Goal: Task Accomplishment & Management: Complete application form

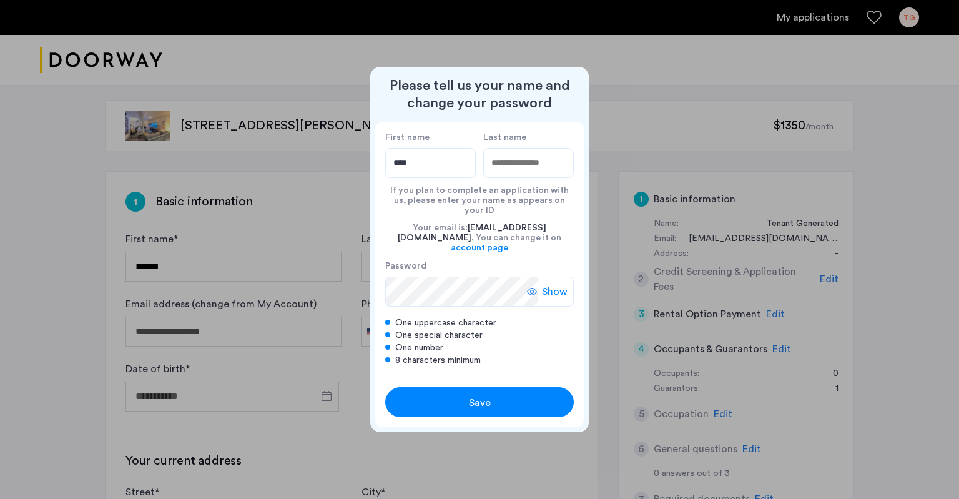
type input "****"
click at [557, 284] on span "Show" at bounding box center [555, 291] width 26 height 15
click at [485, 395] on span "Save" at bounding box center [480, 402] width 22 height 15
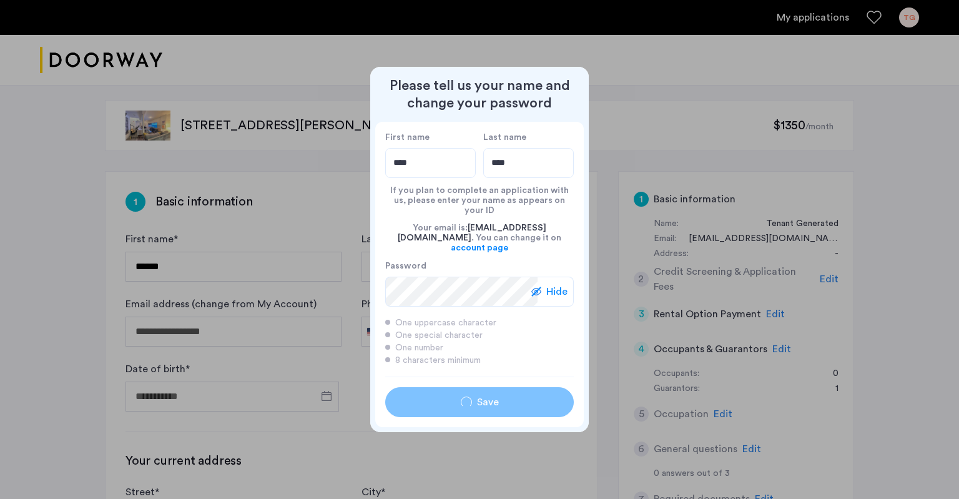
type input "****"
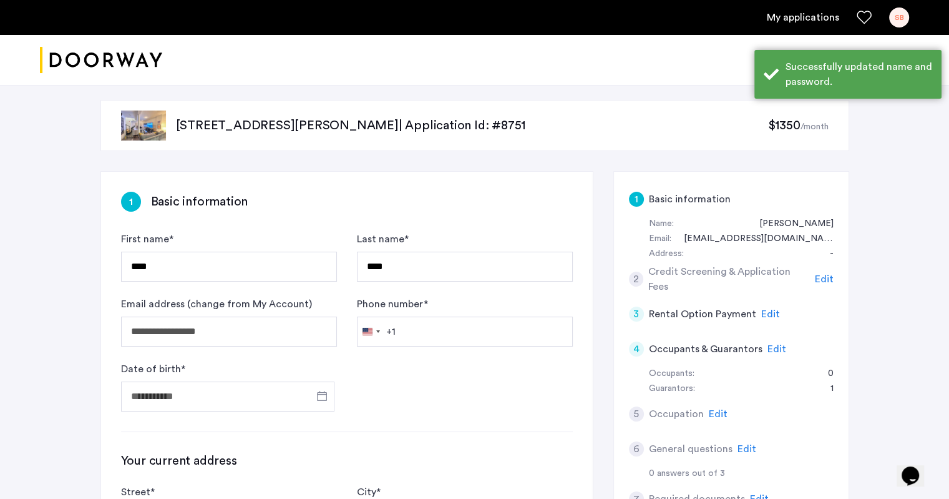
scroll to position [125, 0]
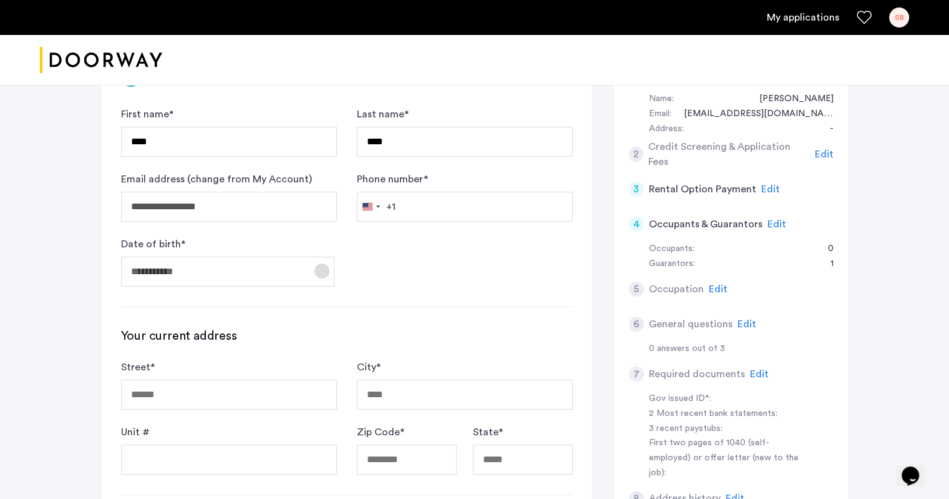
click at [320, 276] on span "Open calendar" at bounding box center [322, 271] width 30 height 30
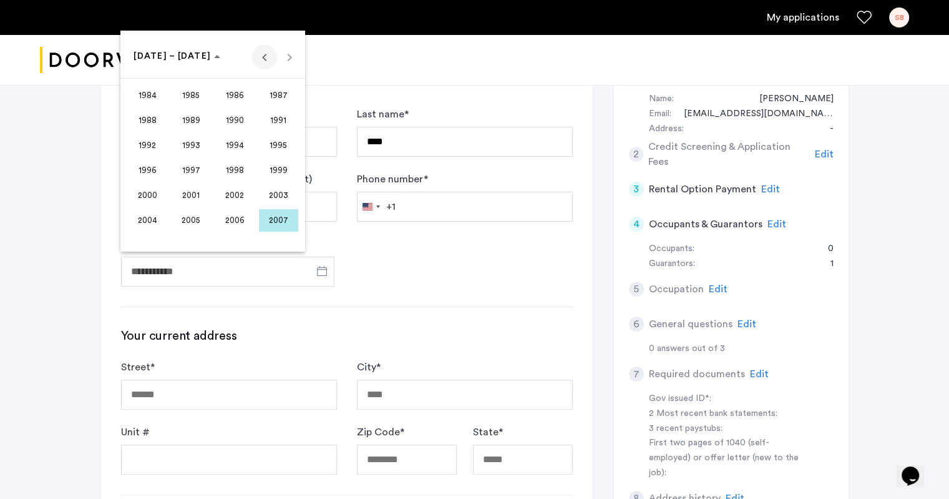
click at [266, 56] on span "Previous 24 years" at bounding box center [264, 56] width 25 height 25
click at [195, 166] on span "1973" at bounding box center [191, 170] width 39 height 22
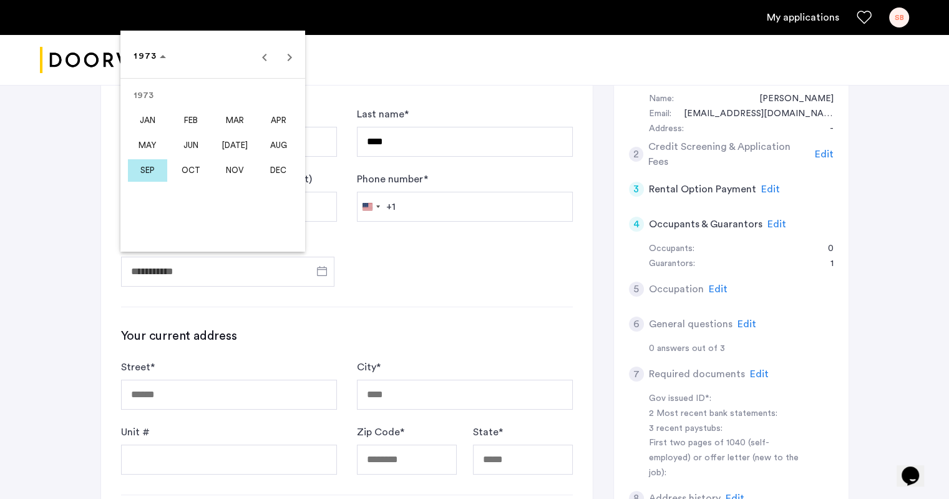
click at [145, 169] on span "SEP" at bounding box center [147, 170] width 39 height 22
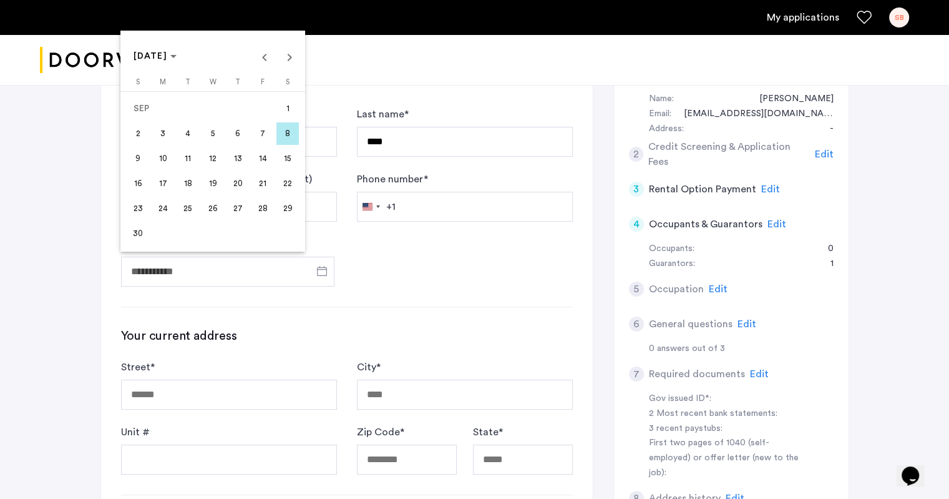
click at [285, 109] on span "1" at bounding box center [287, 108] width 22 height 22
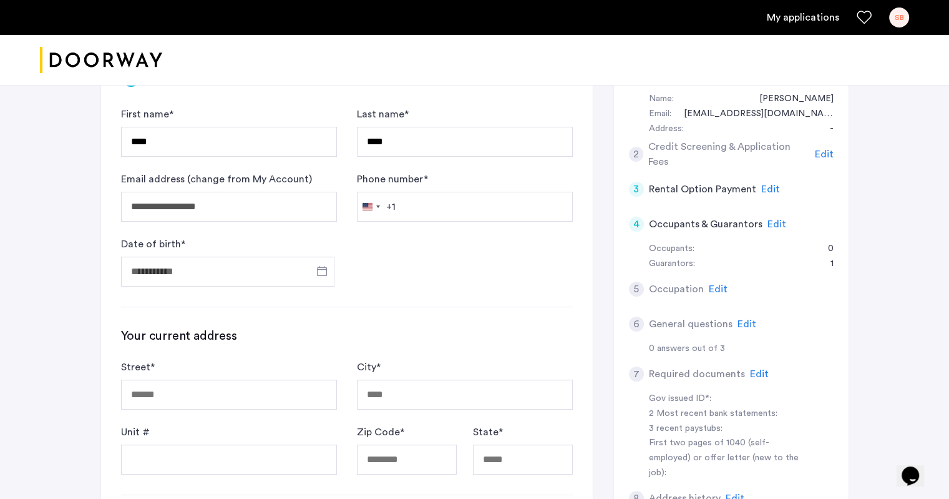
type input "**********"
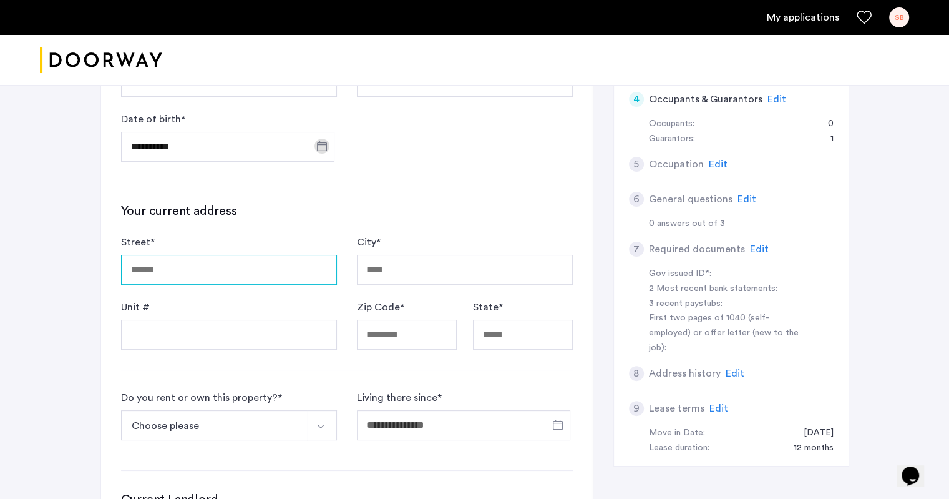
click at [215, 268] on input "Street *" at bounding box center [229, 270] width 216 height 30
type input "**********"
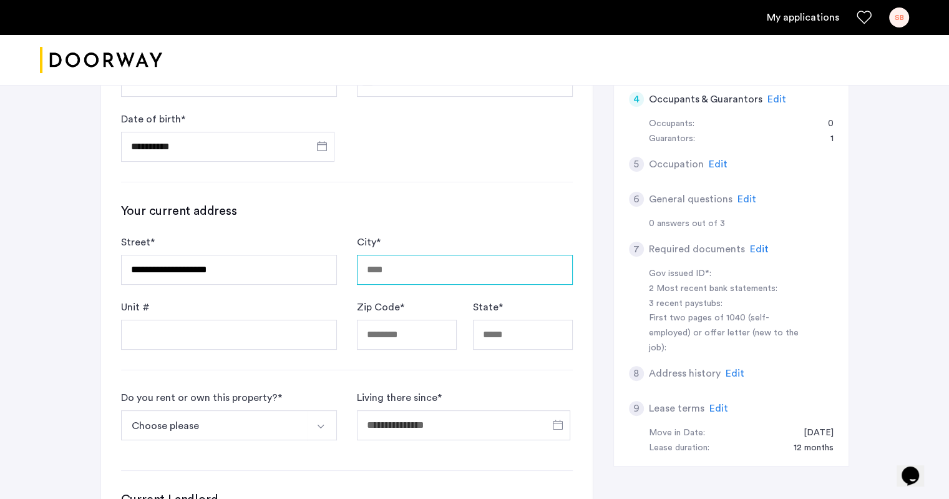
type input "*********"
type input "*****"
type input "**"
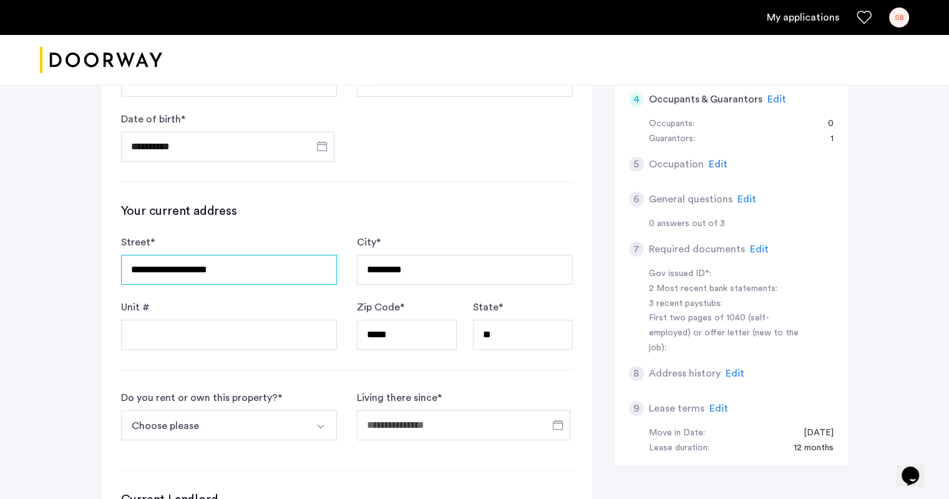
scroll to position [374, 0]
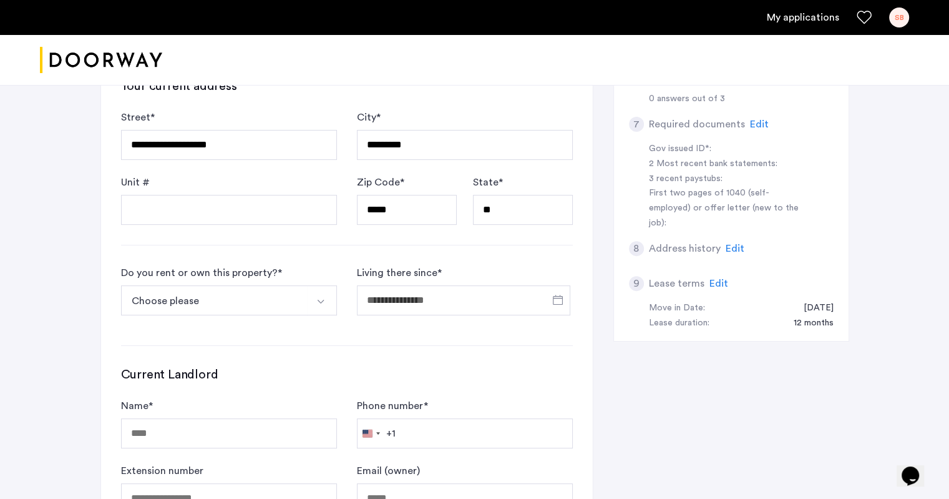
click at [322, 293] on button "Select option" at bounding box center [322, 300] width 30 height 30
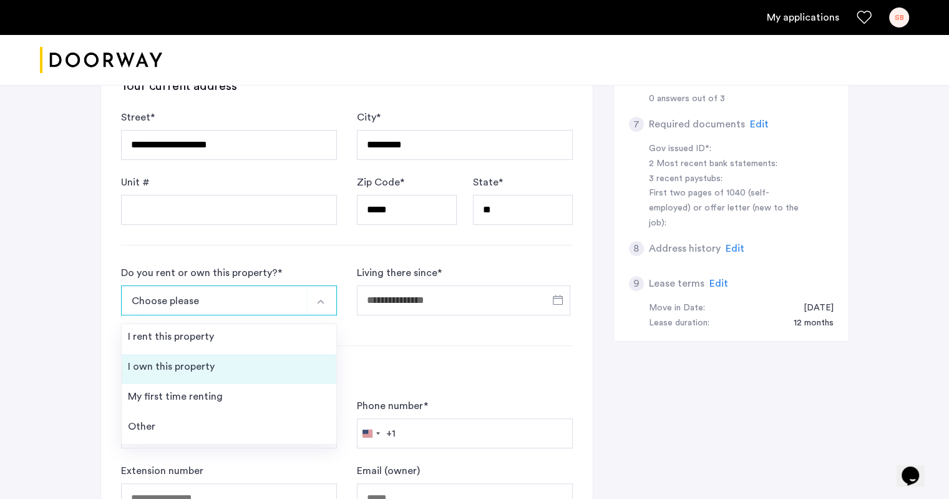
click at [201, 360] on div "I own this property" at bounding box center [171, 366] width 87 height 15
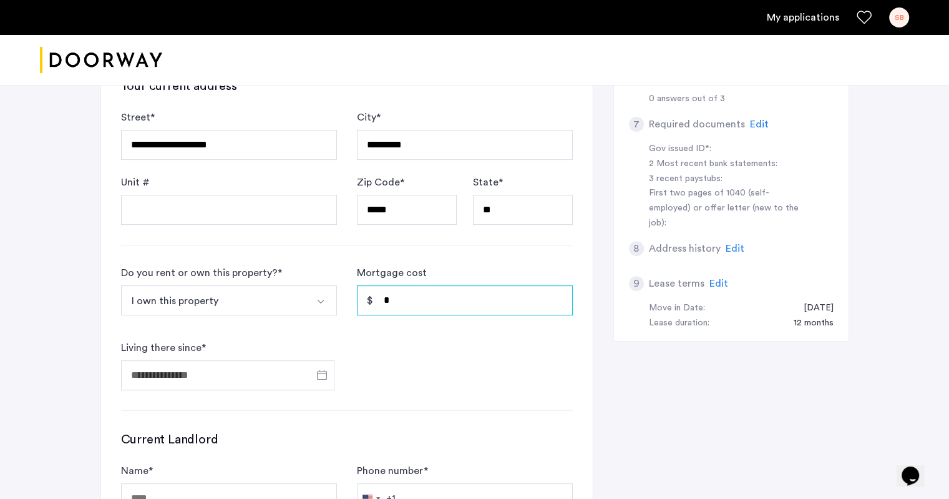
click at [419, 294] on input "*" at bounding box center [465, 300] width 216 height 30
drag, startPoint x: 434, startPoint y: 291, endPoint x: 446, endPoint y: 308, distance: 20.8
click at [441, 304] on input "*" at bounding box center [465, 300] width 216 height 30
type input "*"
type input "********"
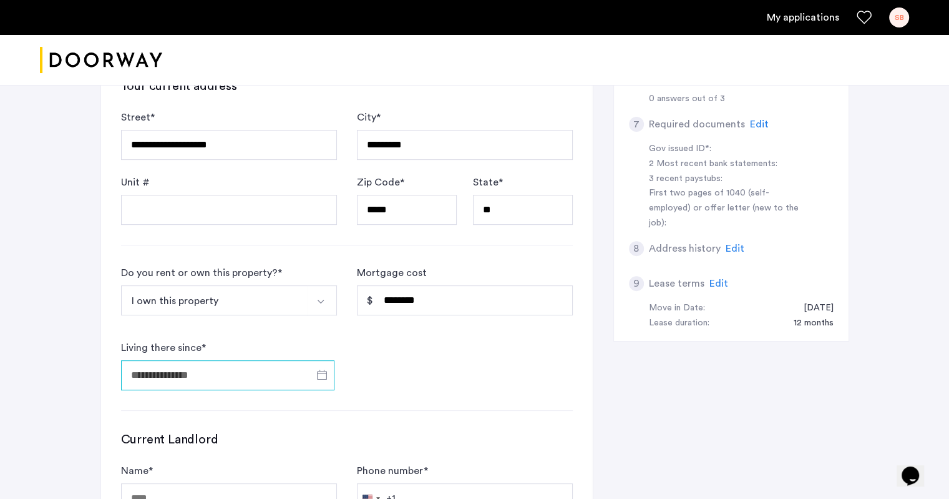
click at [195, 374] on input "Living there since *" at bounding box center [227, 375] width 213 height 30
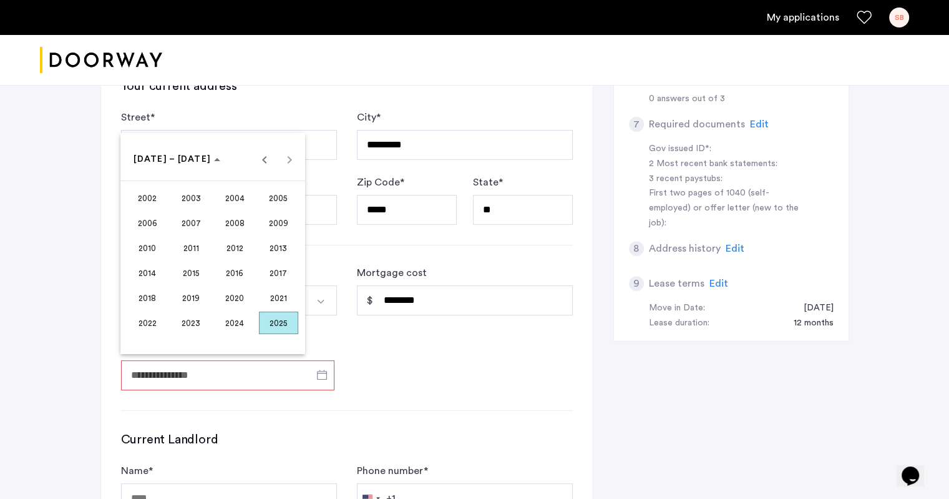
click at [193, 323] on span "2023" at bounding box center [191, 322] width 39 height 22
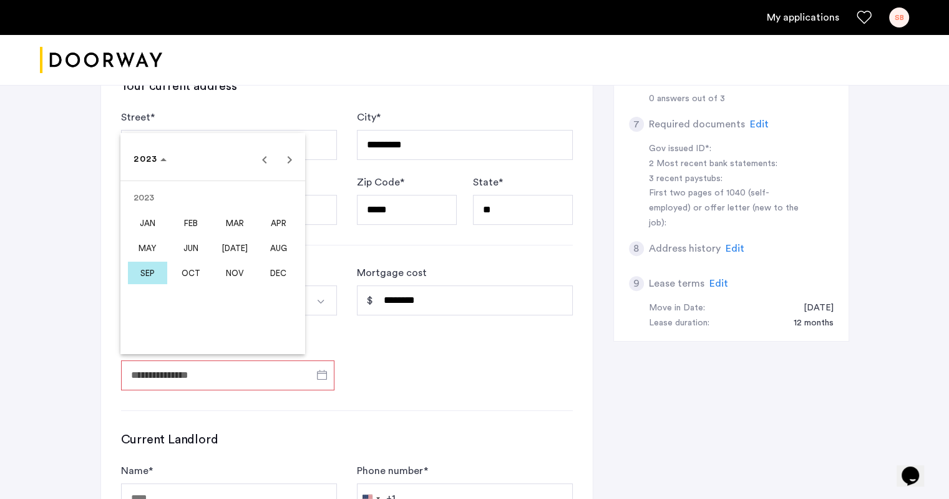
click at [283, 276] on span "DEC" at bounding box center [278, 273] width 39 height 22
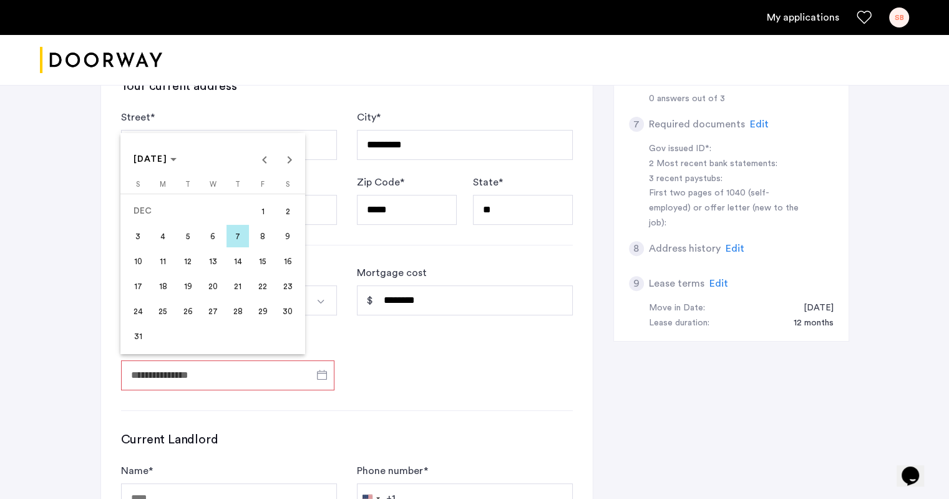
click at [190, 309] on span "26" at bounding box center [188, 311] width 22 height 22
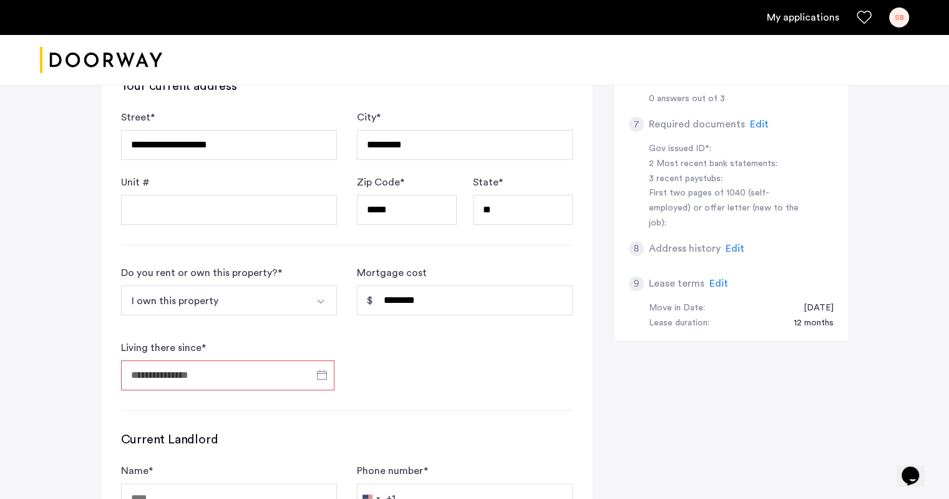
type input "**********"
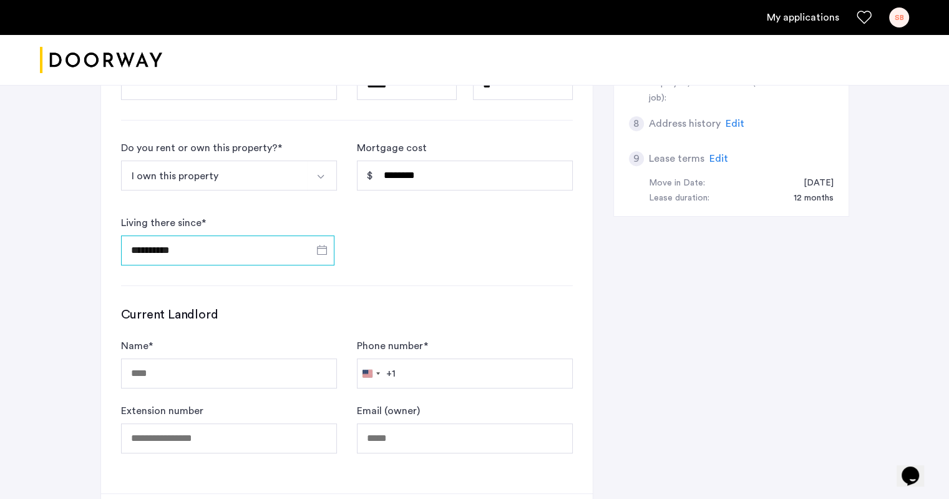
scroll to position [624, 0]
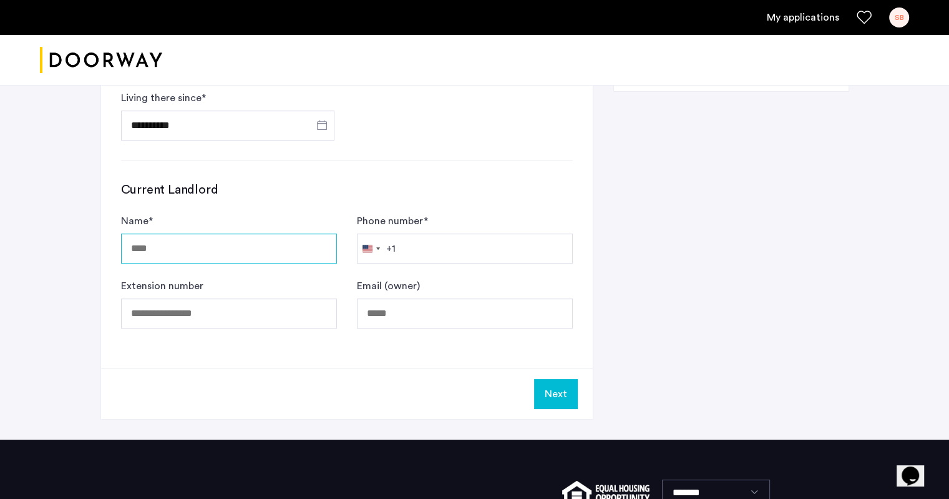
click at [186, 241] on input "Name *" at bounding box center [229, 248] width 216 height 30
type input "*********"
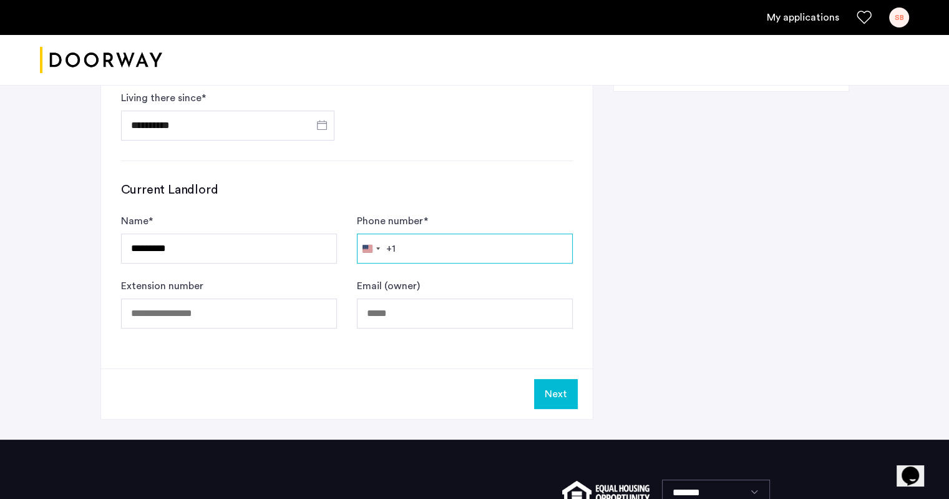
type input "**********"
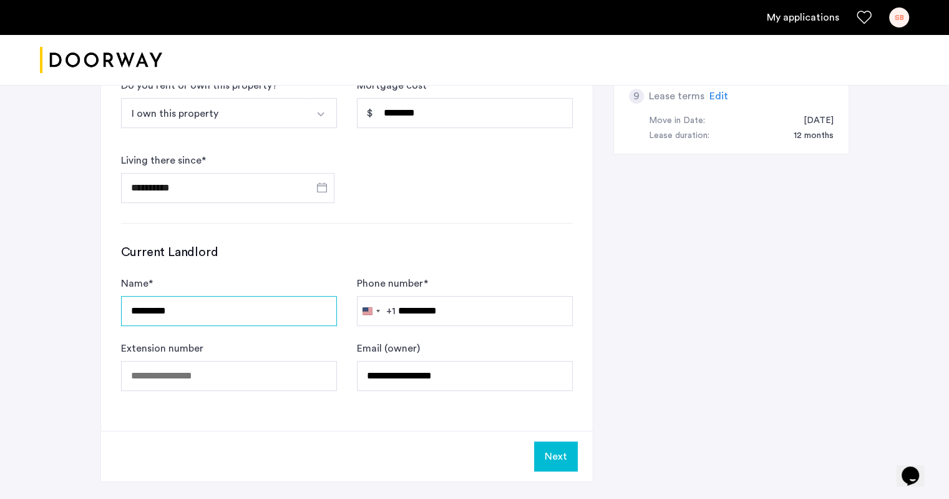
scroll to position [743, 0]
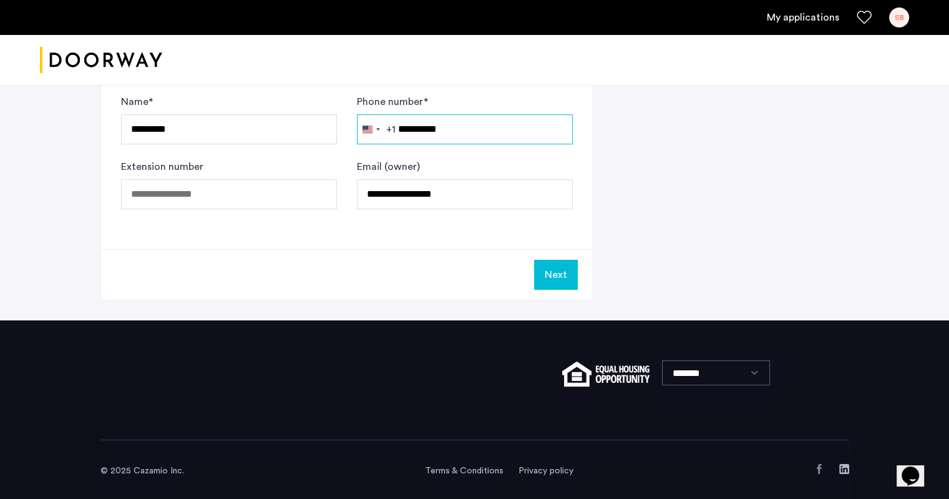
click at [401, 125] on input "**********" at bounding box center [465, 129] width 216 height 30
click at [397, 125] on input "**********" at bounding box center [465, 129] width 216 height 30
click at [559, 268] on button "Next" at bounding box center [556, 275] width 44 height 30
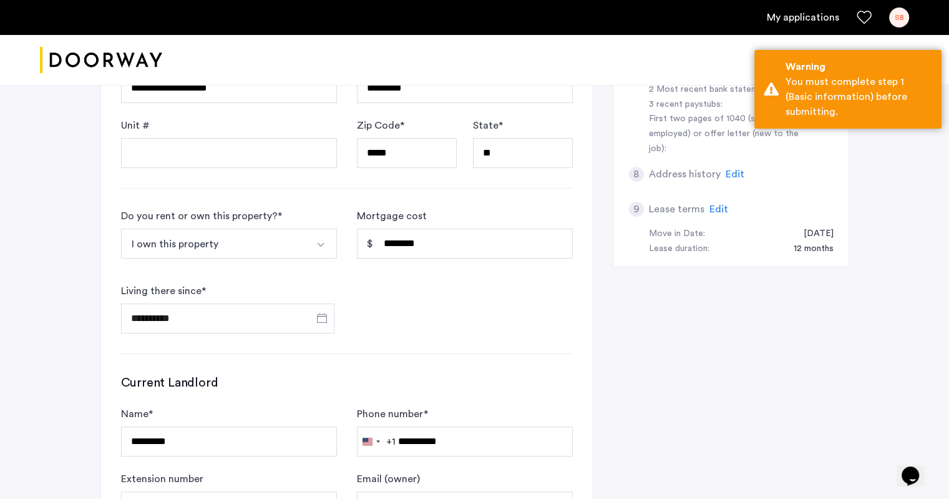
scroll to position [74, 0]
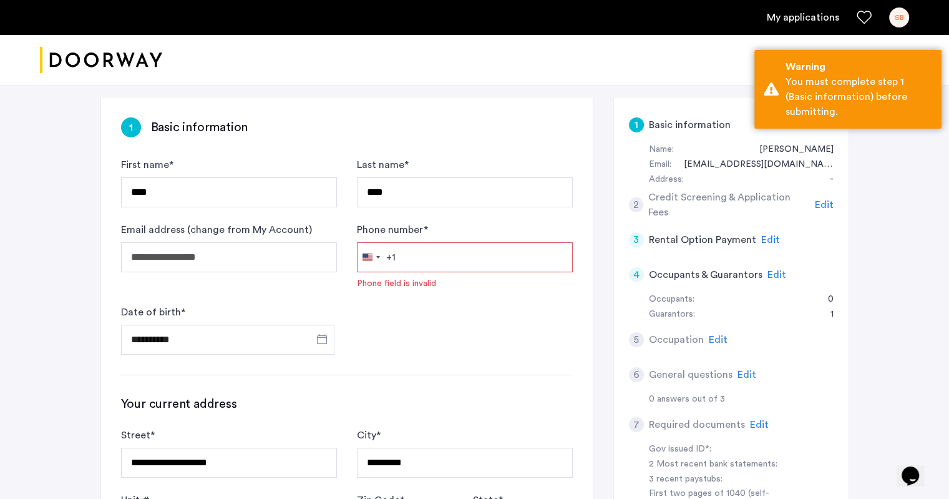
click at [457, 259] on input "Phone number *" at bounding box center [465, 257] width 216 height 30
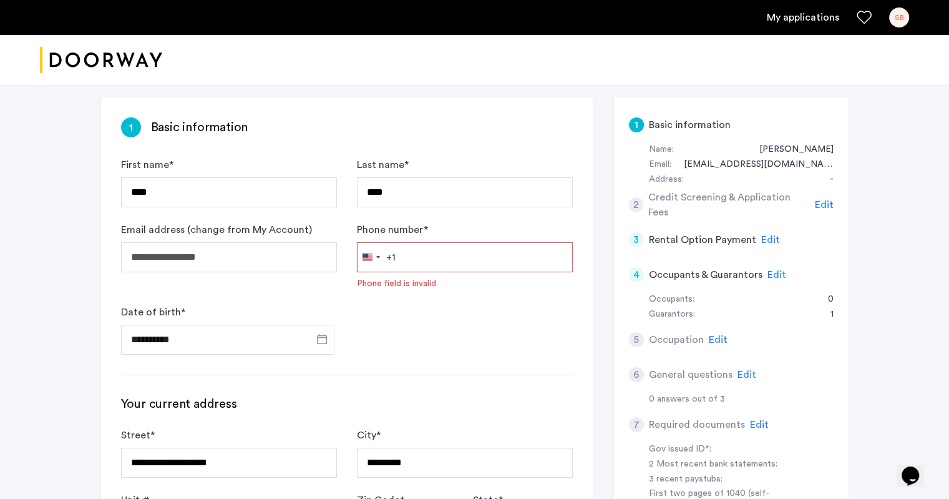
type input "**********"
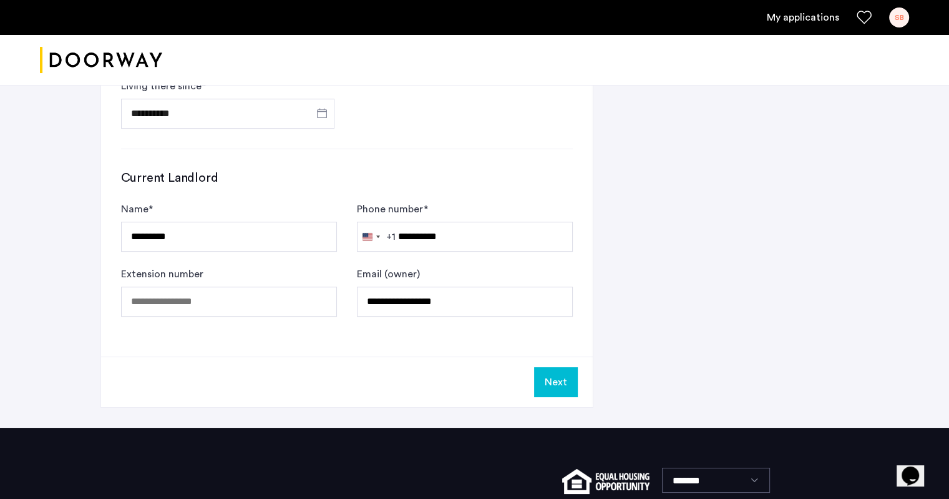
scroll to position [698, 0]
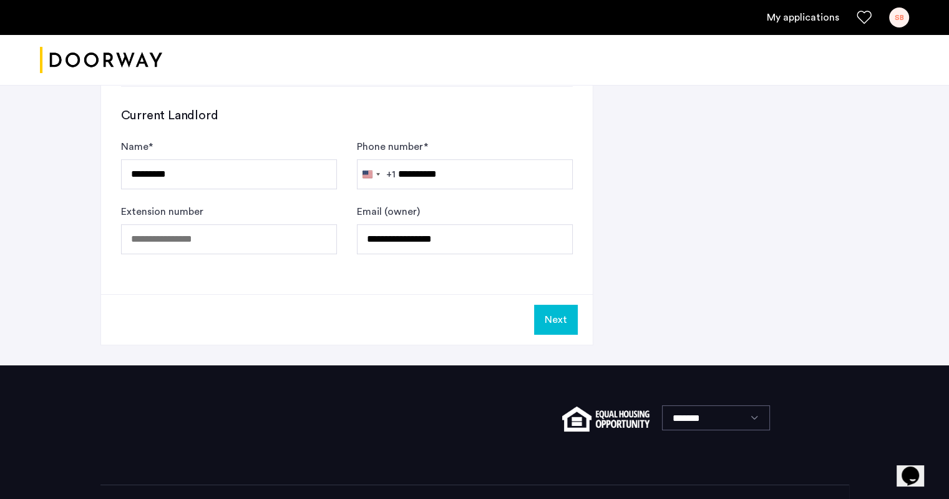
click at [563, 318] on button "Next" at bounding box center [556, 320] width 44 height 30
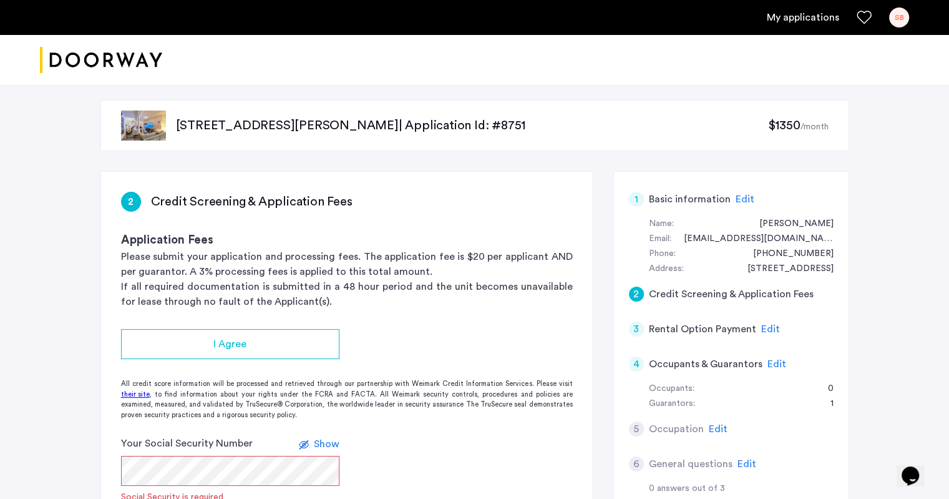
scroll to position [62, 0]
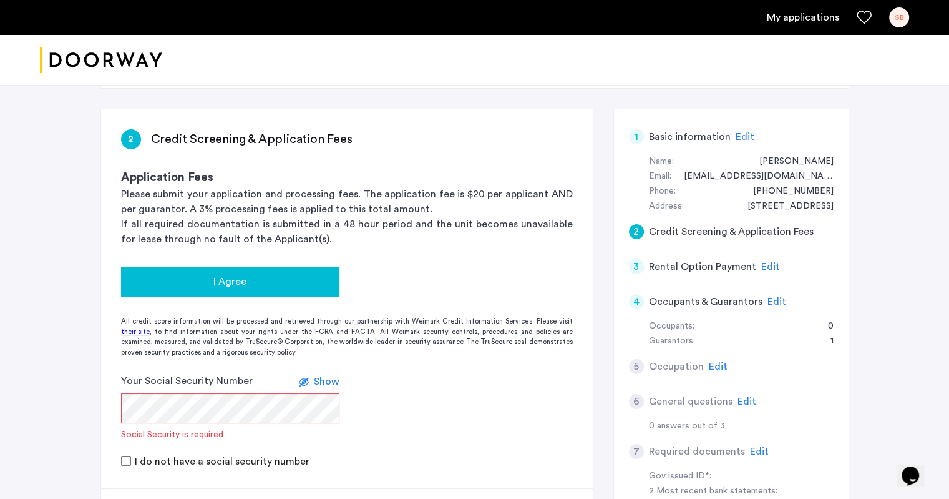
click at [237, 278] on span "I Agree" at bounding box center [229, 281] width 33 height 15
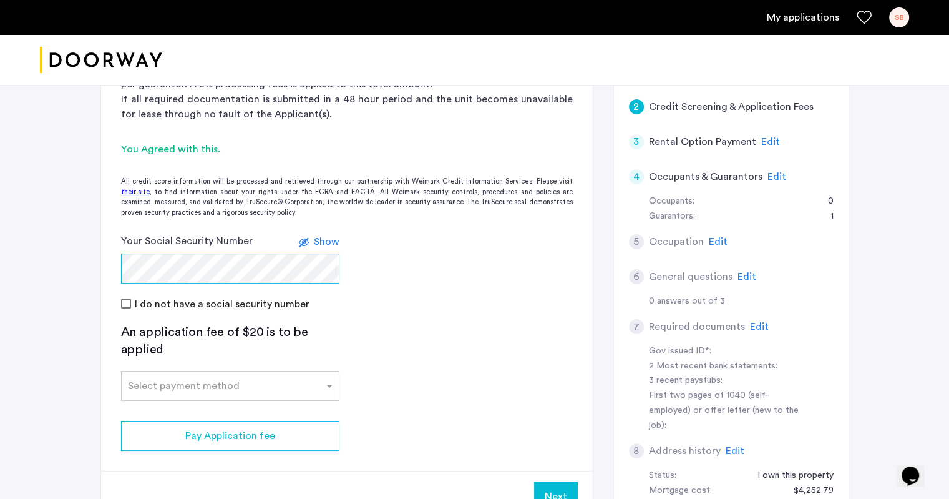
scroll to position [312, 0]
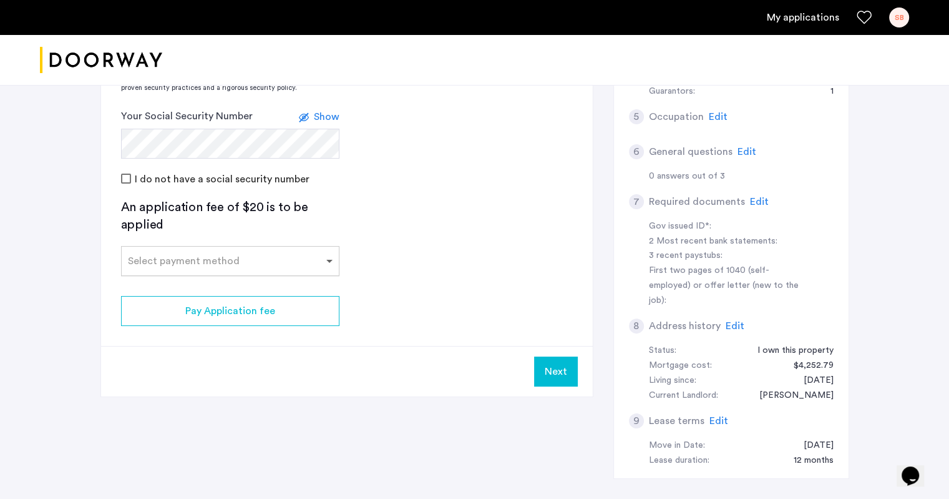
click at [330, 258] on span at bounding box center [331, 260] width 16 height 15
click at [179, 286] on span "Credit Card" at bounding box center [156, 288] width 56 height 10
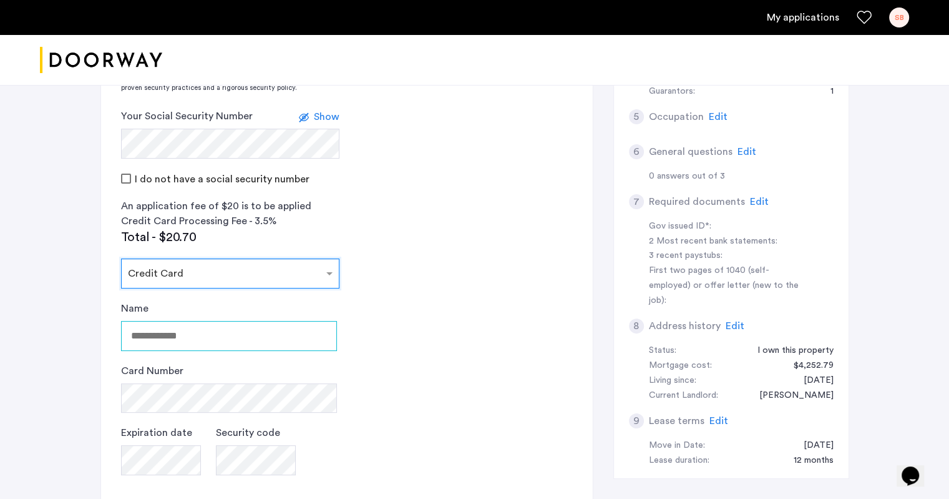
click at [267, 336] on input "Name" at bounding box center [229, 336] width 216 height 30
type input "*********"
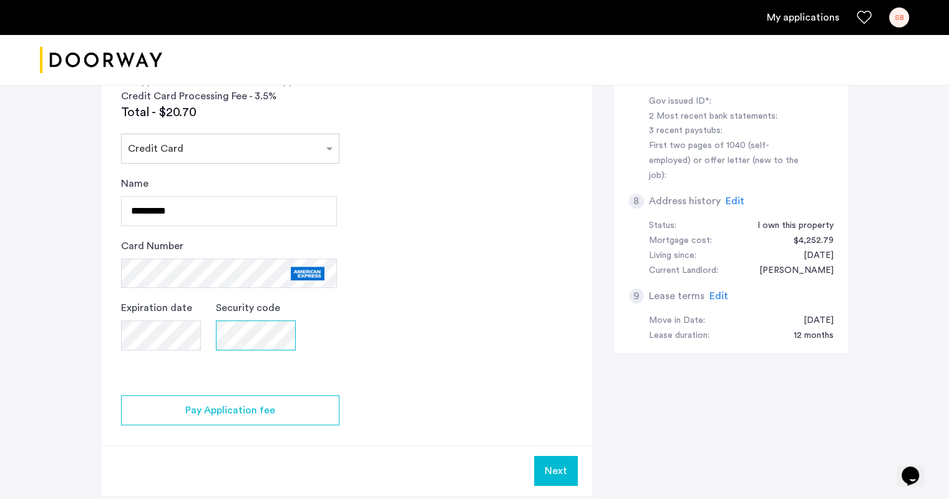
scroll to position [499, 0]
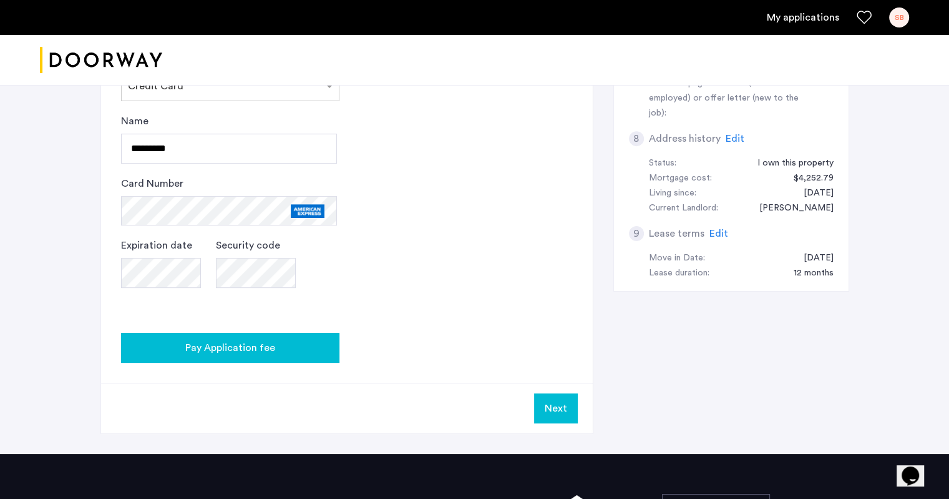
click at [213, 348] on span "Pay Application fee" at bounding box center [230, 347] width 90 height 15
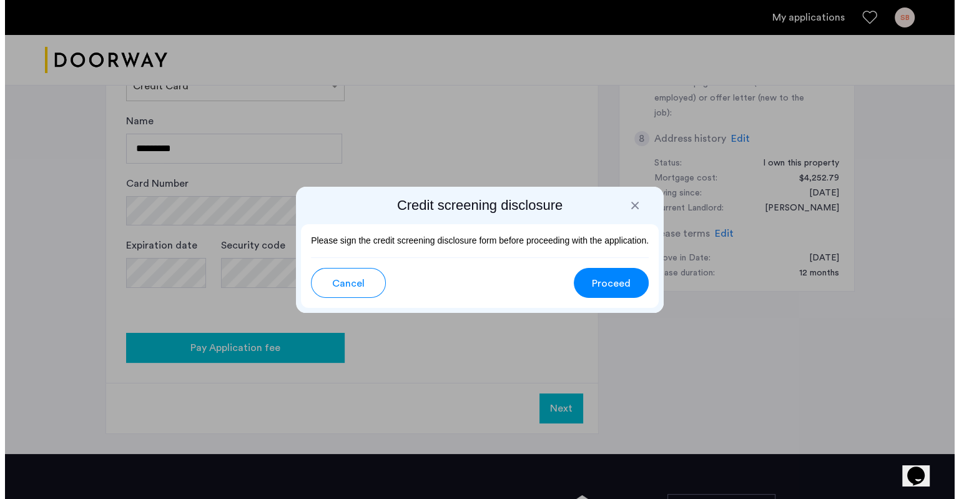
scroll to position [0, 0]
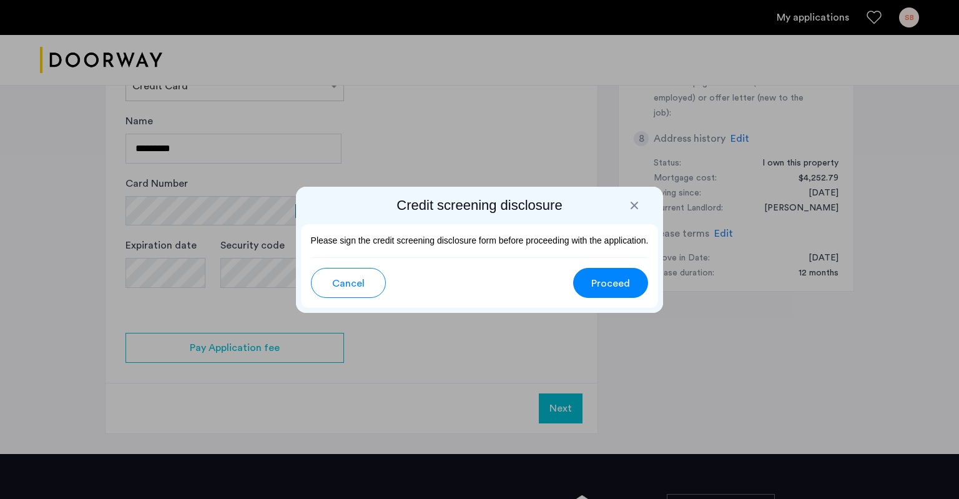
click at [619, 282] on span "Proceed" at bounding box center [610, 283] width 39 height 15
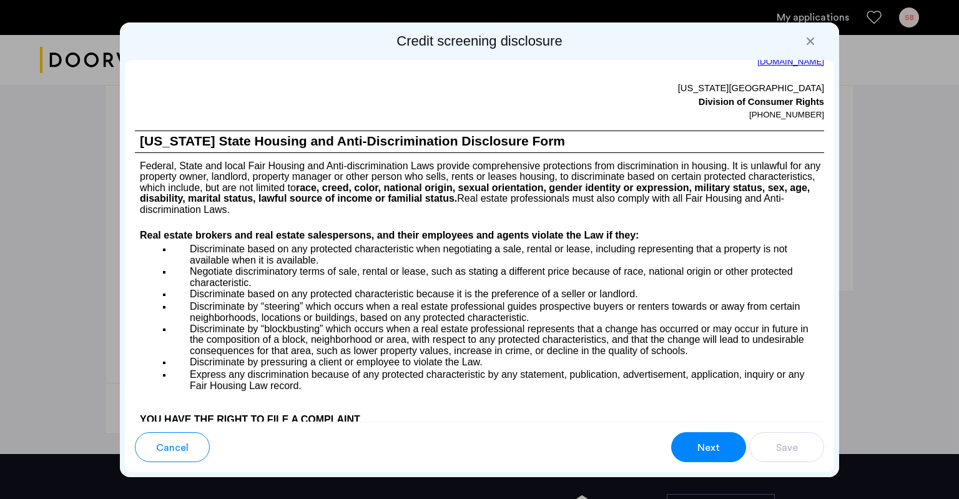
scroll to position [1311, 0]
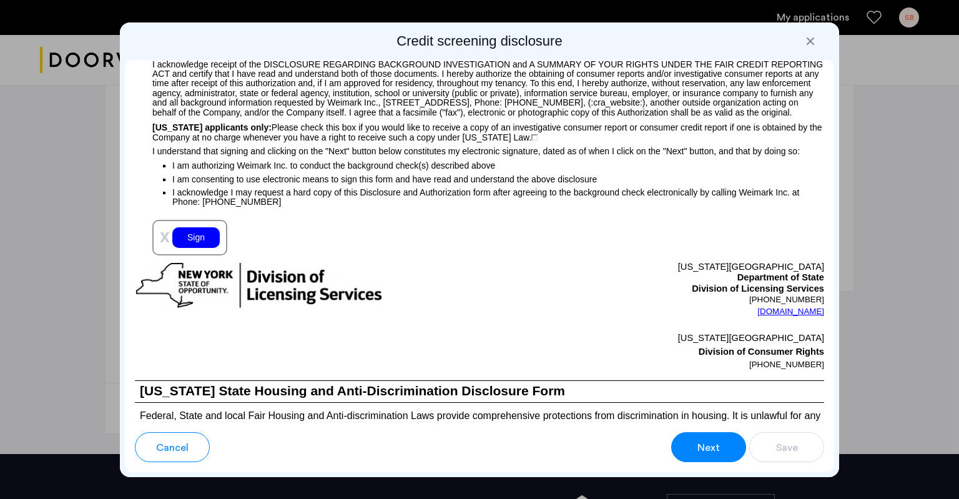
click at [193, 248] on div "Sign" at bounding box center [195, 237] width 47 height 21
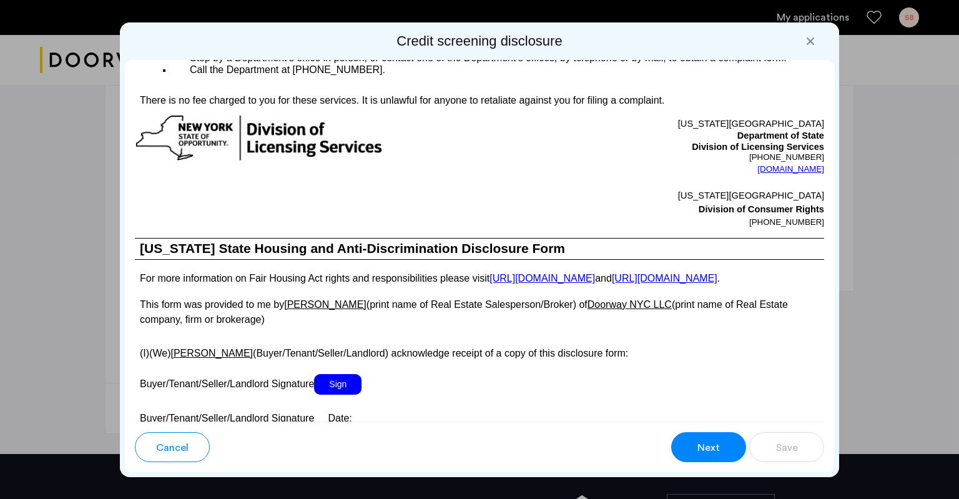
scroll to position [2309, 0]
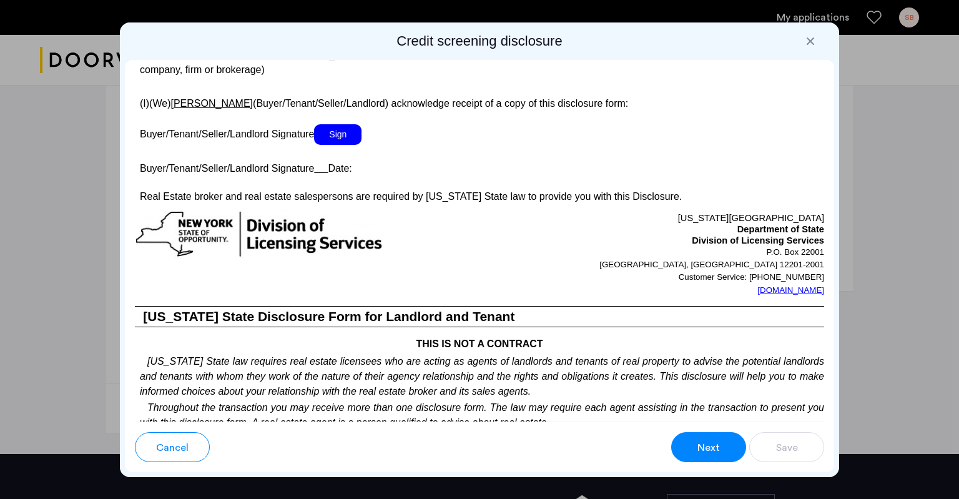
click at [338, 145] on span "Sign" at bounding box center [337, 134] width 47 height 21
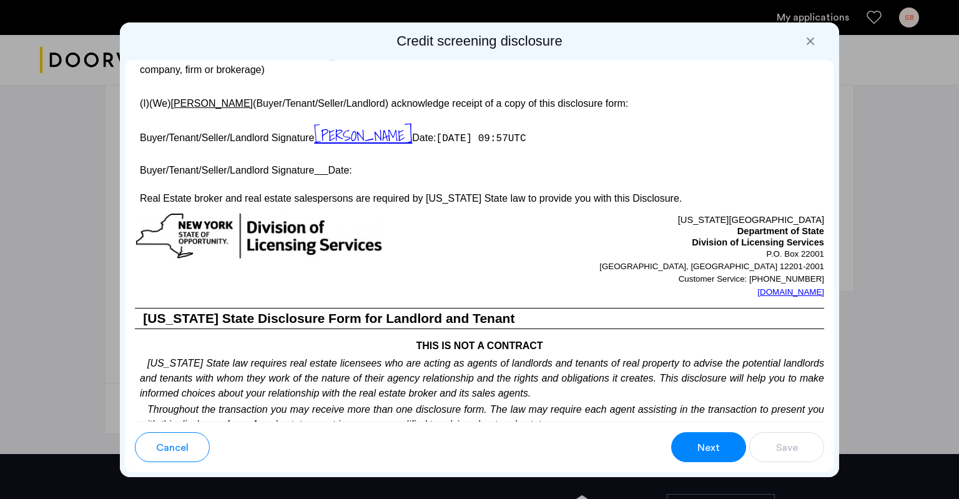
click at [328, 175] on u at bounding box center [321, 170] width 14 height 11
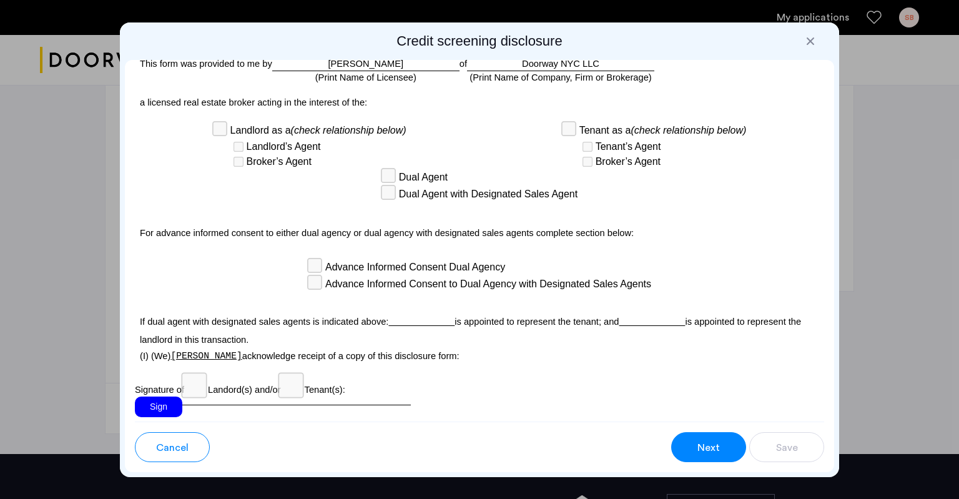
scroll to position [3592, 0]
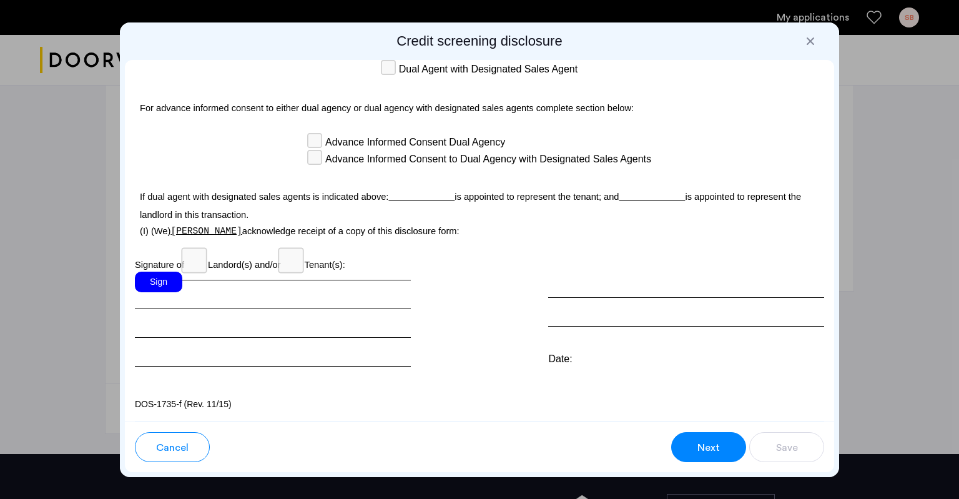
click at [155, 276] on div "Sign" at bounding box center [158, 282] width 47 height 21
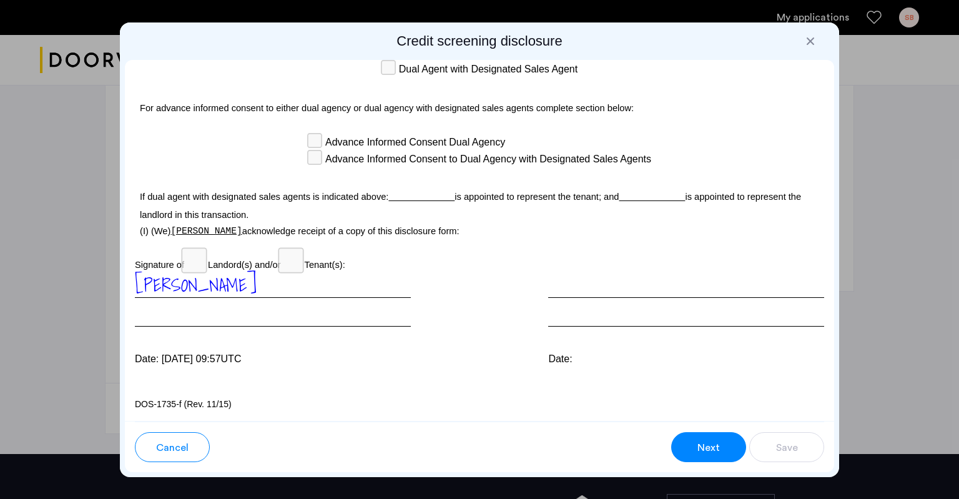
click at [702, 444] on span "Next" at bounding box center [708, 447] width 22 height 15
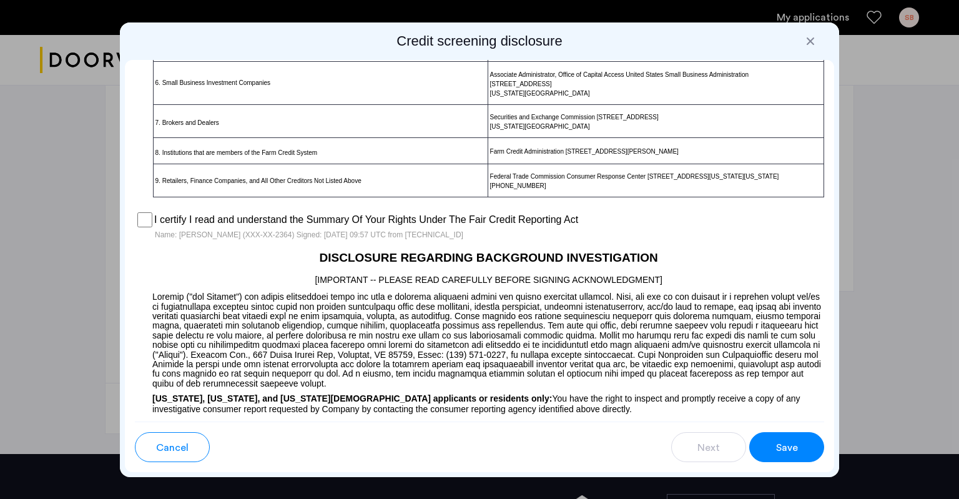
click at [797, 444] on div "Save" at bounding box center [787, 447] width 24 height 15
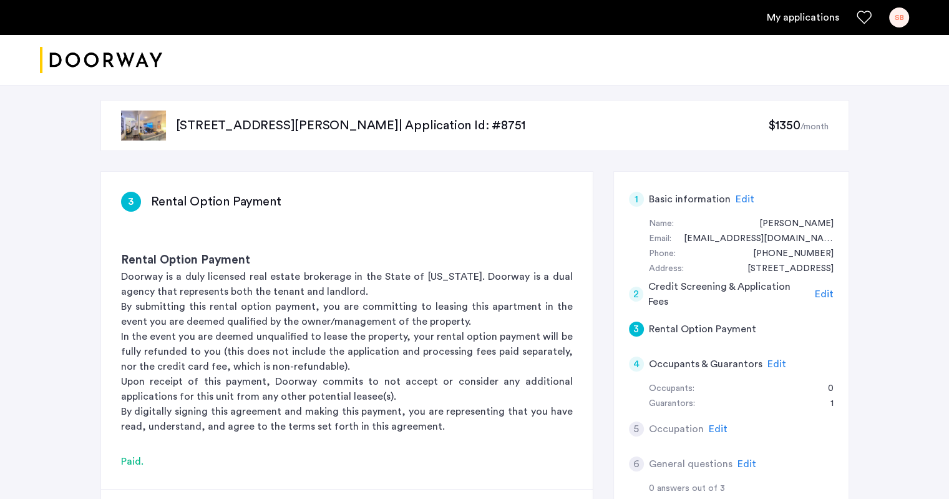
scroll to position [125, 0]
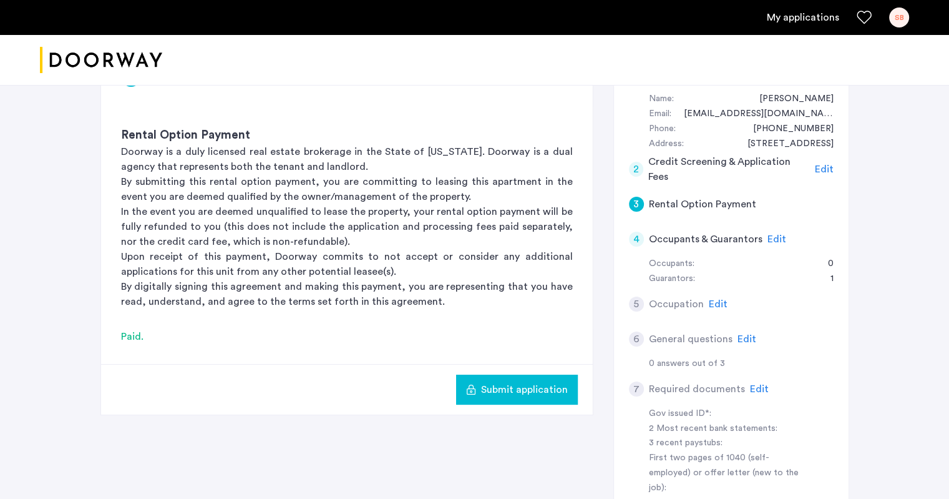
click at [523, 384] on span "Submit application" at bounding box center [524, 389] width 87 height 15
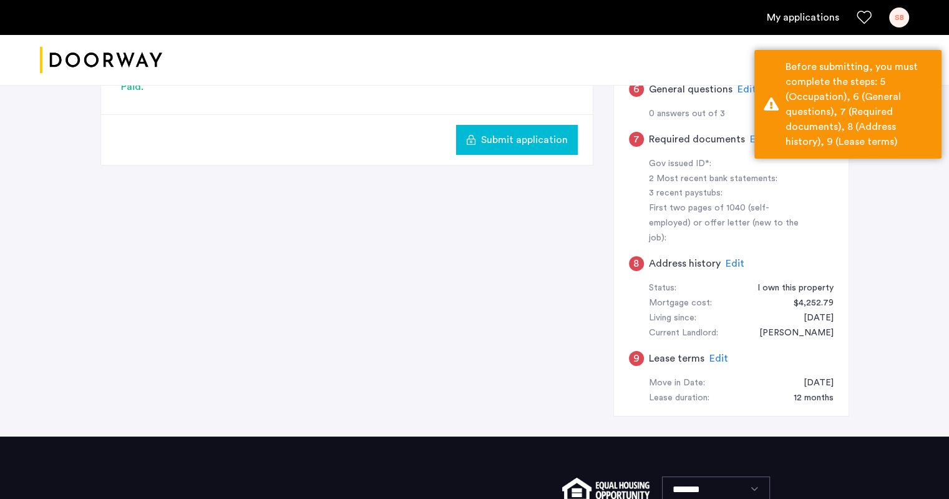
scroll to position [250, 0]
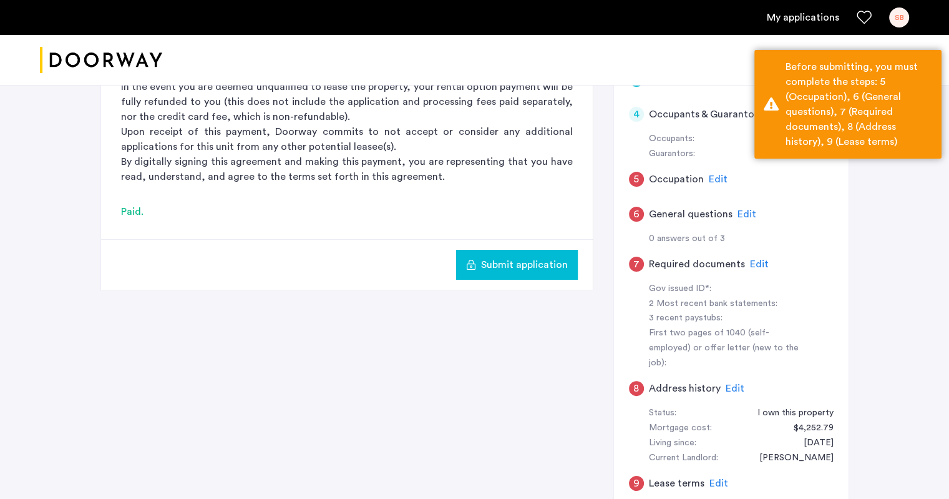
click at [717, 182] on span "Edit" at bounding box center [718, 179] width 19 height 10
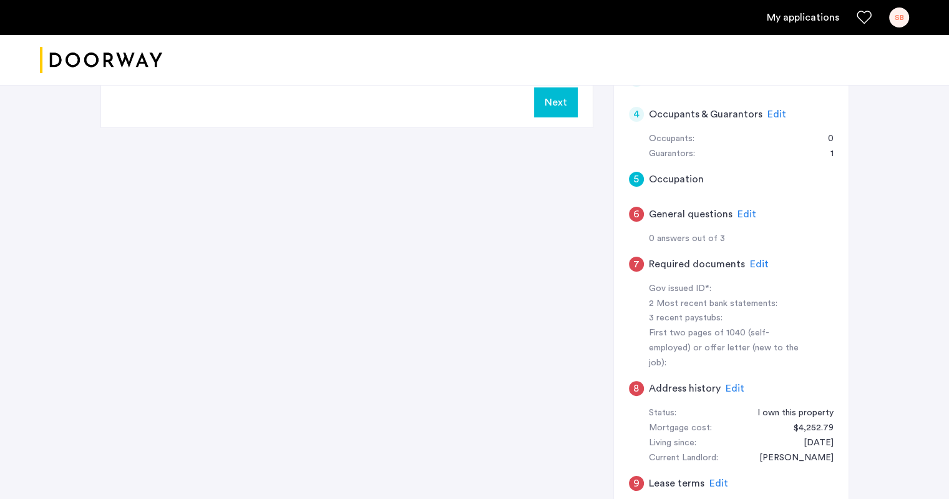
scroll to position [0, 0]
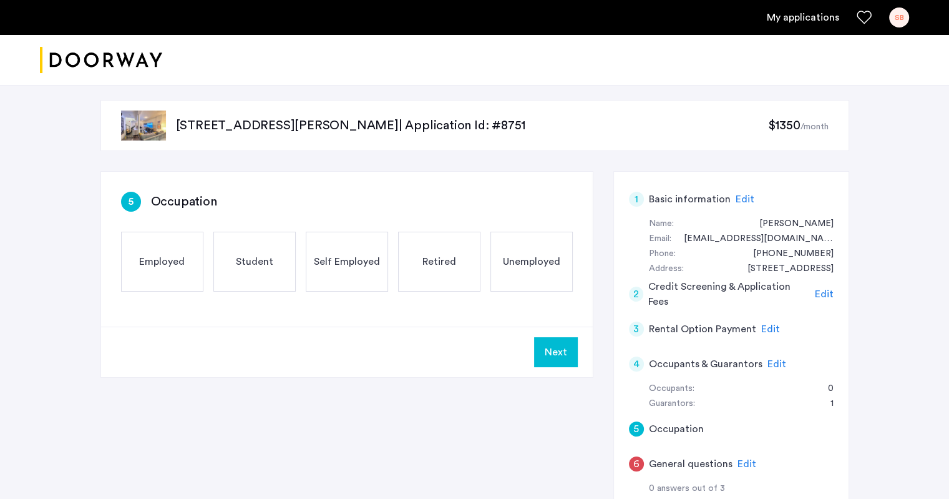
click at [157, 263] on span "Employed" at bounding box center [162, 261] width 46 height 15
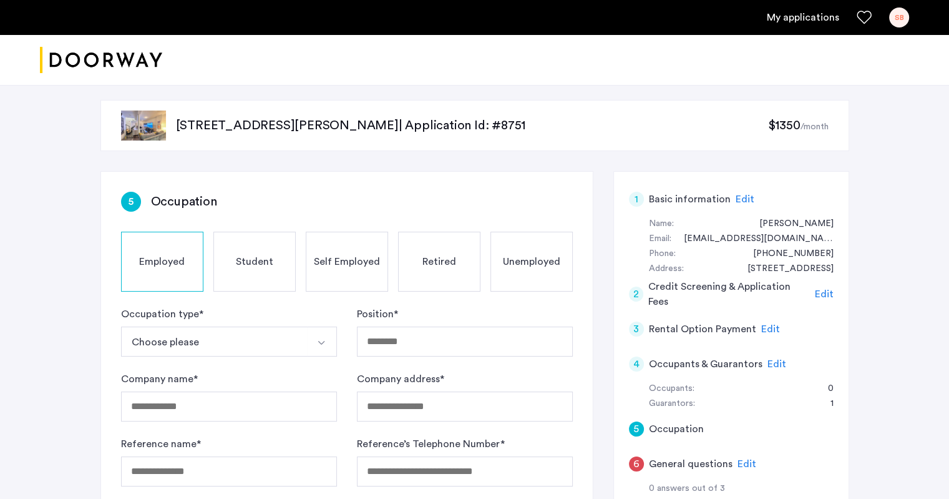
scroll to position [125, 0]
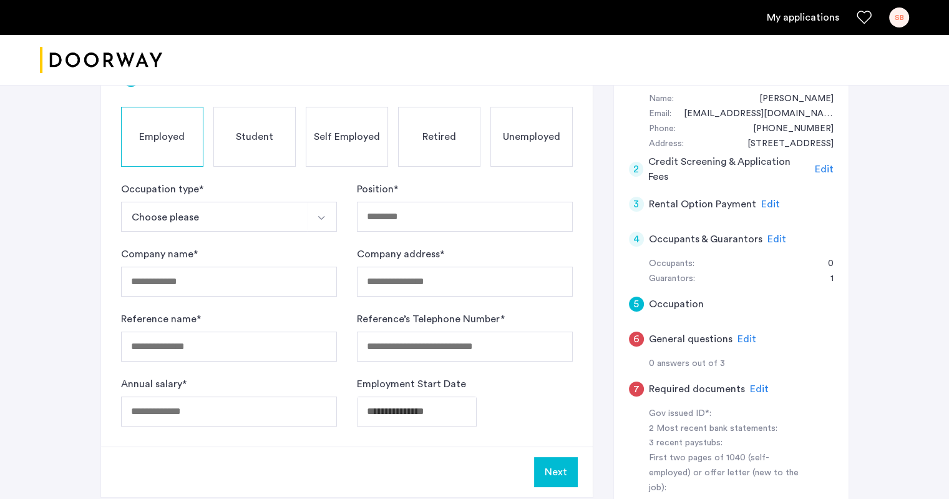
click at [222, 202] on button "Choose please" at bounding box center [214, 217] width 187 height 30
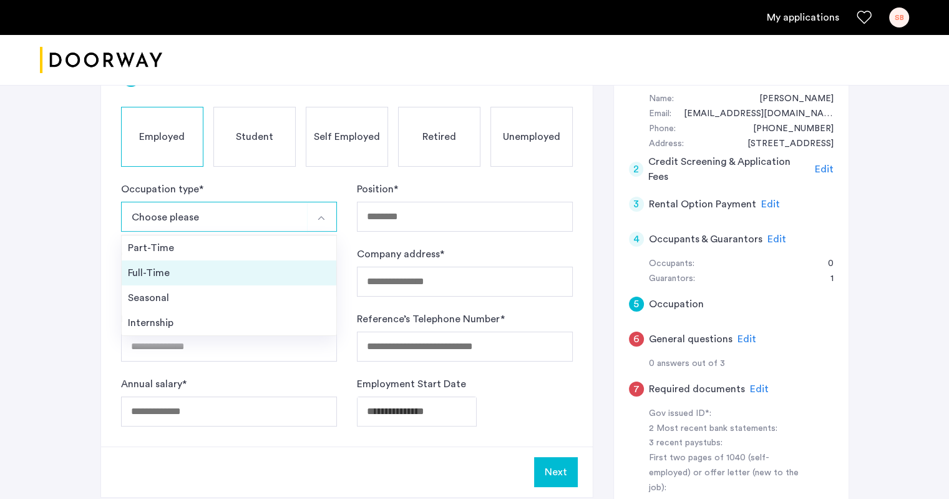
click at [167, 276] on div "Full-Time" at bounding box center [229, 272] width 202 height 15
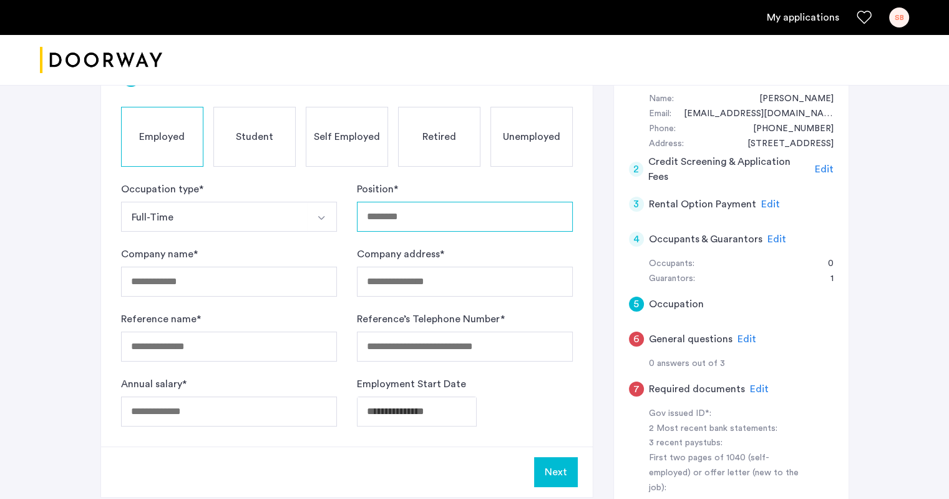
click at [402, 218] on input "Position *" at bounding box center [465, 217] width 216 height 30
type input "**********"
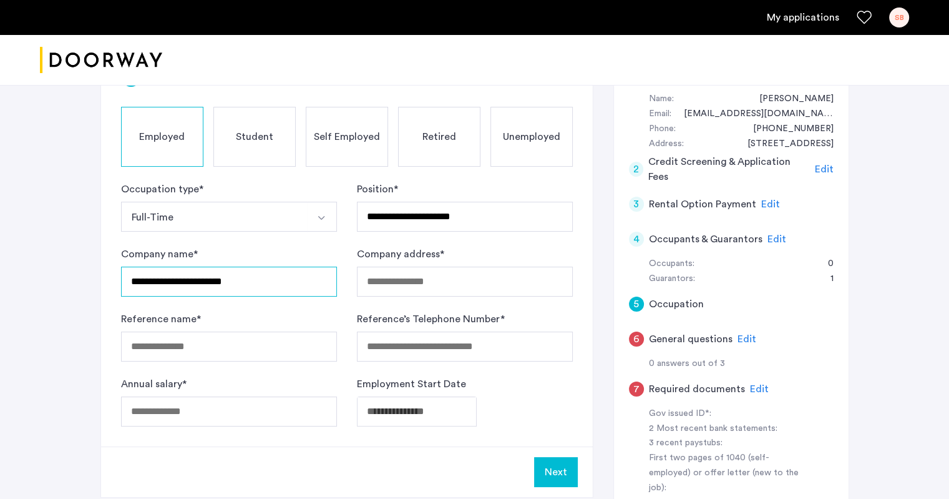
type input "**********"
type input "*"
type input "**********"
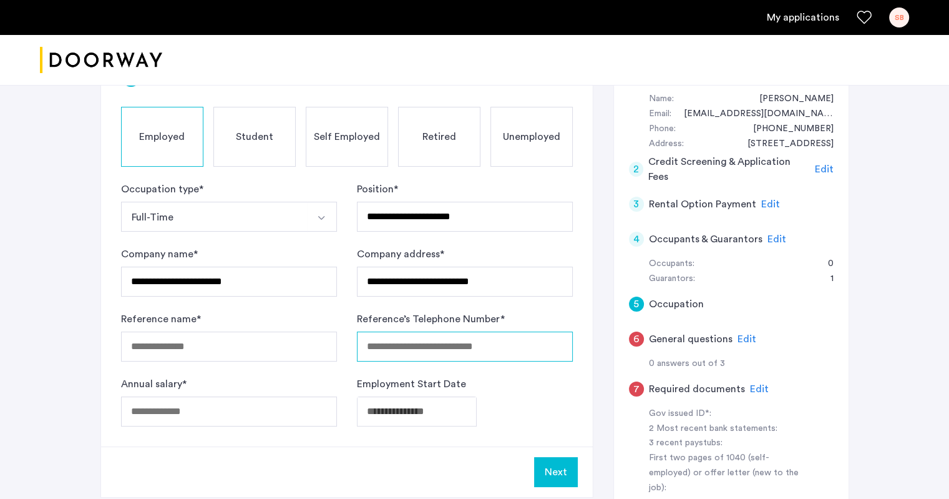
type input "**********"
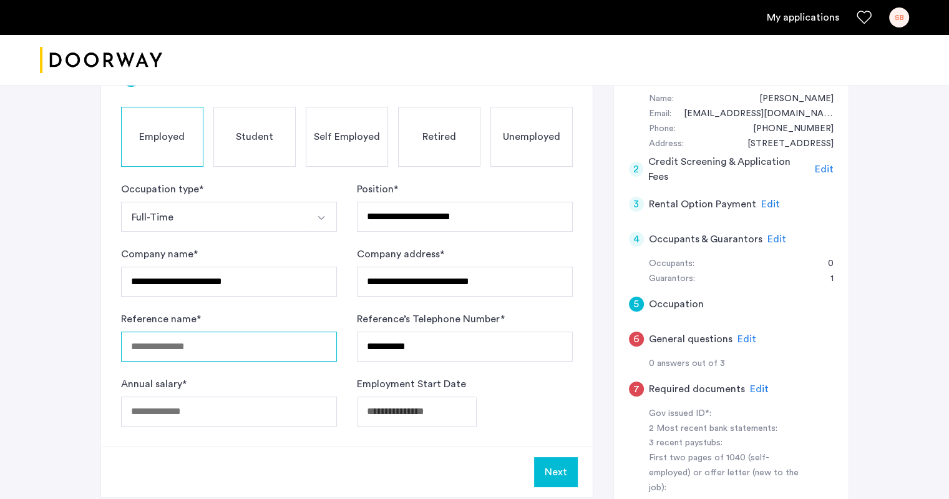
click at [288, 347] on input "Reference name *" at bounding box center [229, 346] width 216 height 30
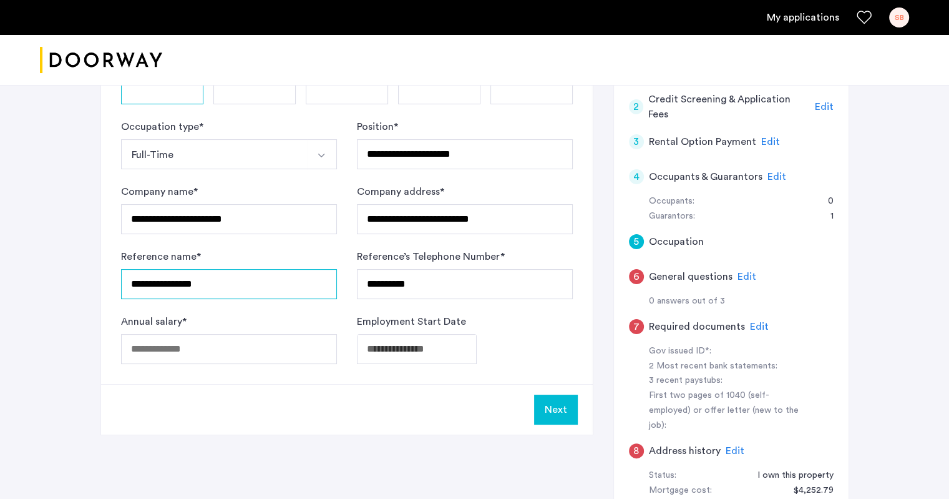
type input "**********"
type input "******"
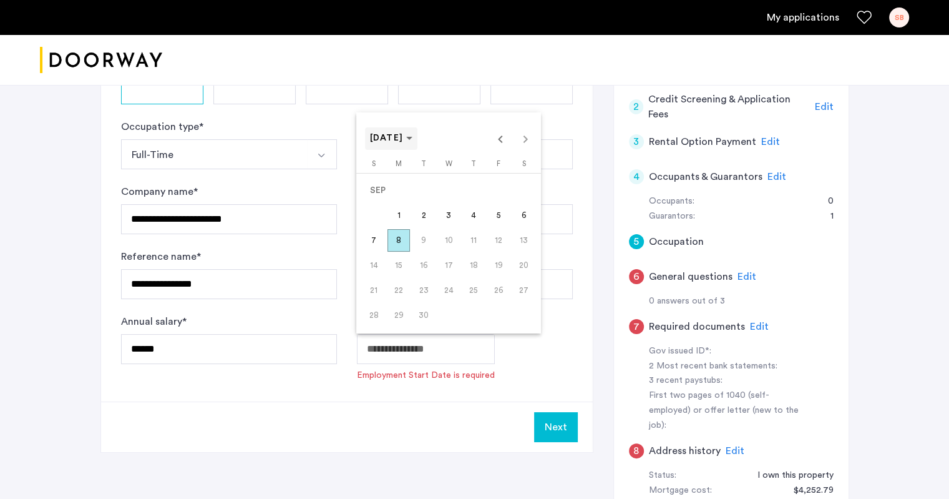
click at [413, 138] on icon "Choose month and year" at bounding box center [409, 138] width 6 height 3
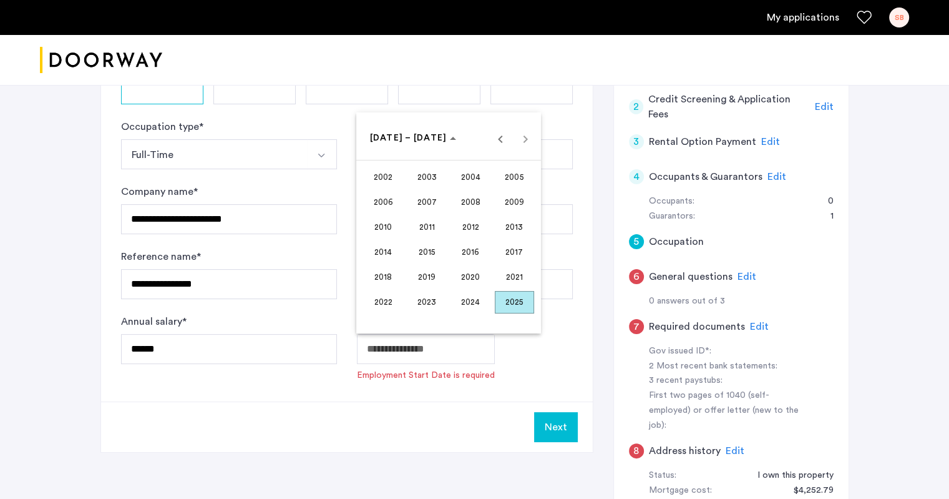
click at [466, 226] on span "2012" at bounding box center [470, 227] width 39 height 22
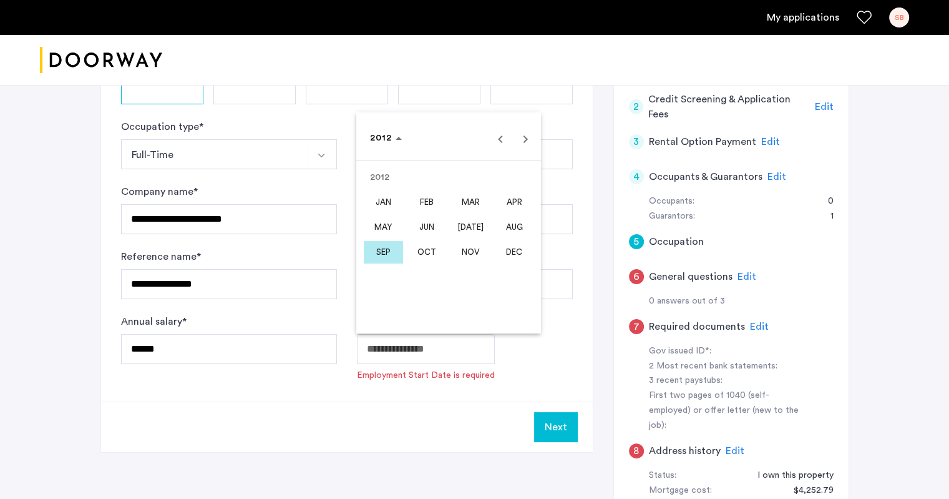
click at [389, 253] on span "SEP" at bounding box center [383, 252] width 39 height 22
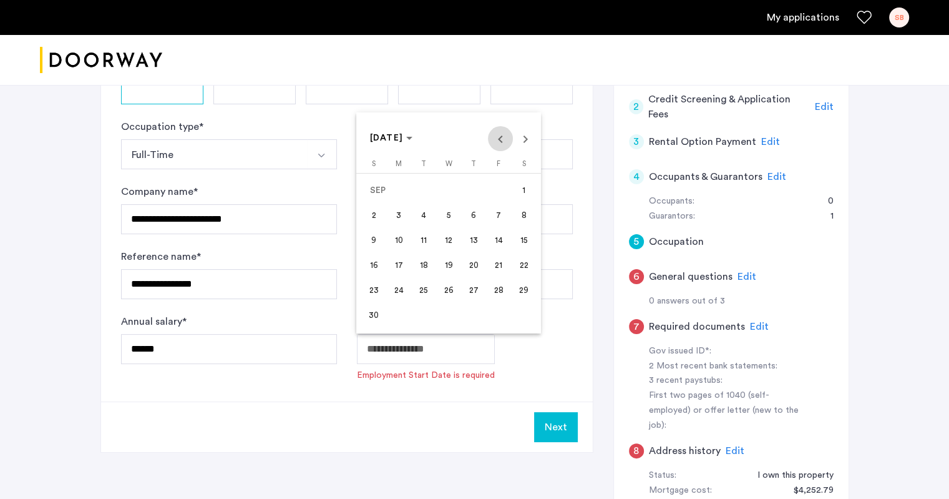
click at [499, 142] on span "Previous month" at bounding box center [500, 138] width 25 height 25
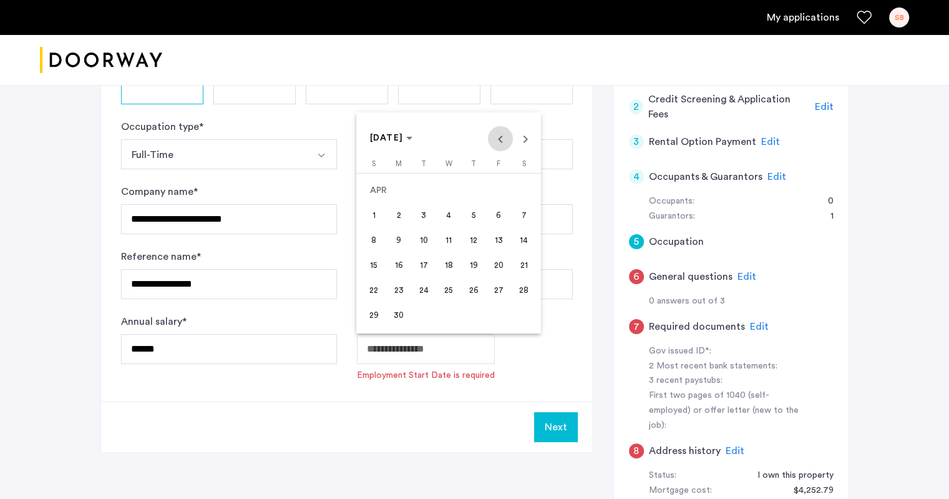
click at [499, 142] on span "Previous month" at bounding box center [500, 138] width 25 height 25
click at [403, 241] on span "12" at bounding box center [399, 240] width 22 height 22
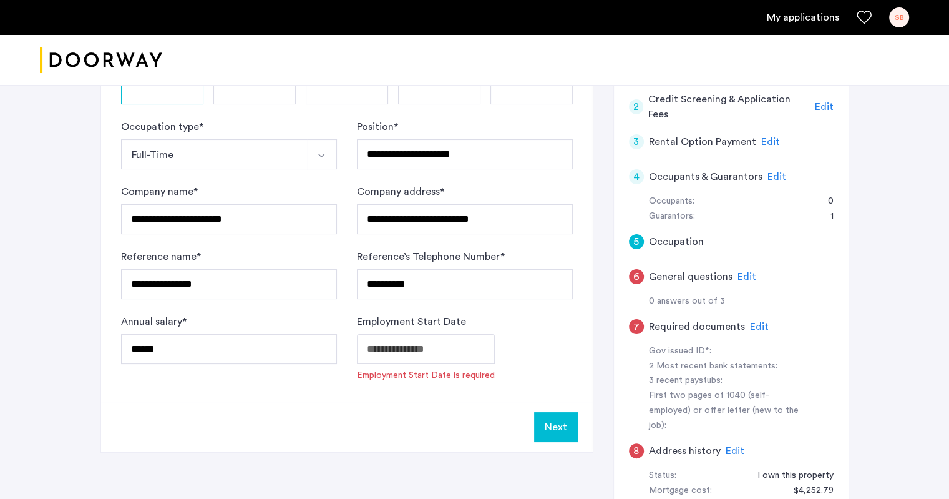
type input "**********"
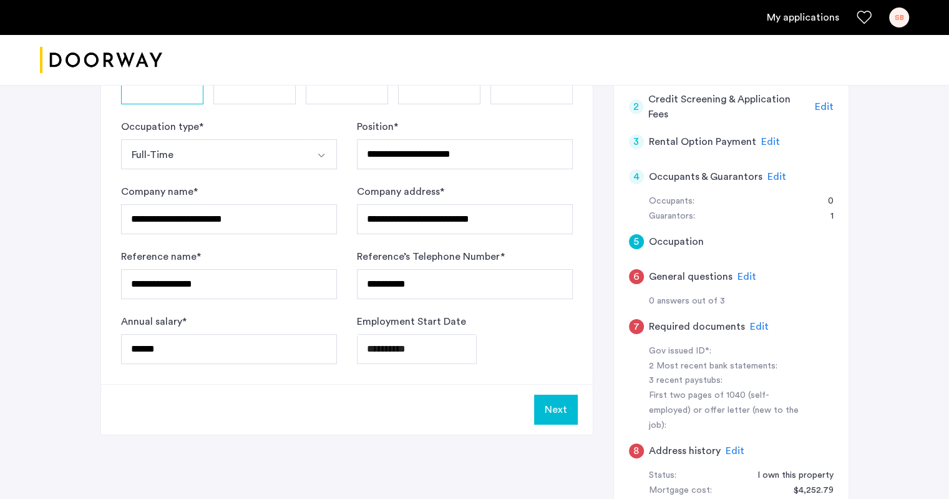
click at [565, 412] on button "Next" at bounding box center [556, 409] width 44 height 30
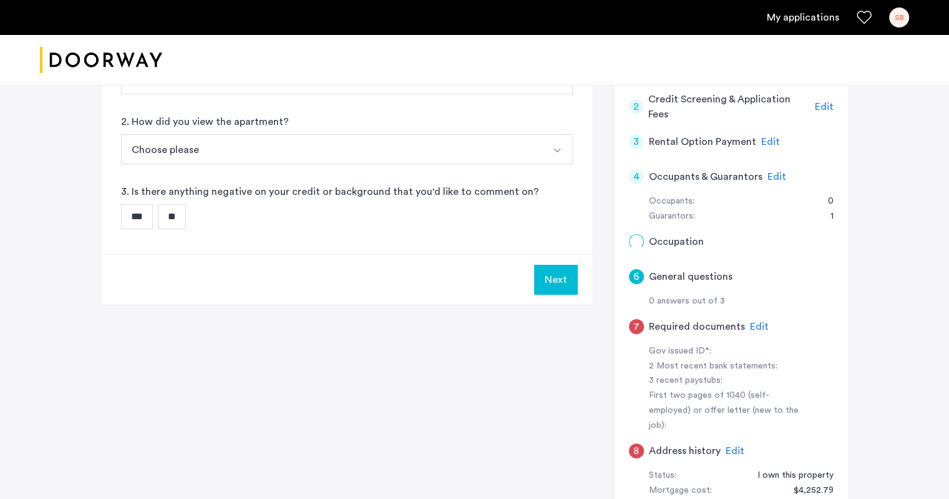
scroll to position [0, 0]
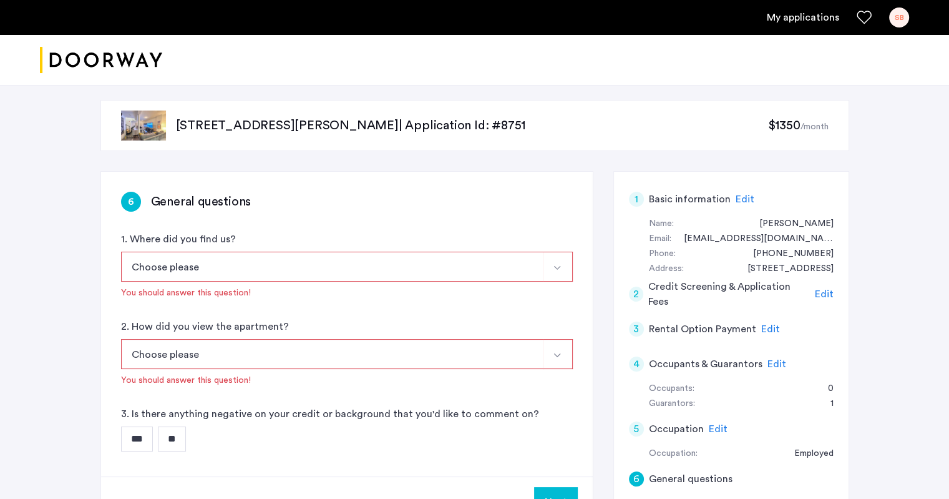
click at [250, 263] on button "Choose please" at bounding box center [332, 267] width 423 height 30
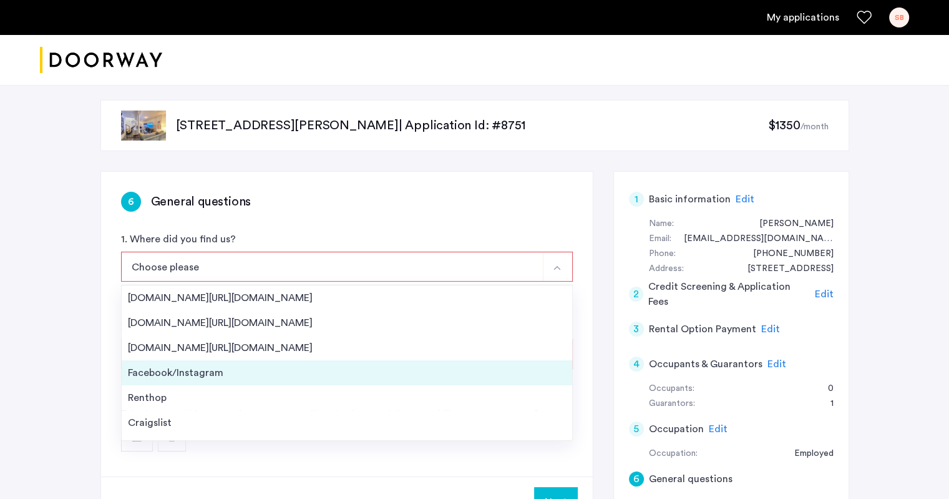
click at [262, 376] on div "Facebook/Instagram" at bounding box center [347, 372] width 438 height 15
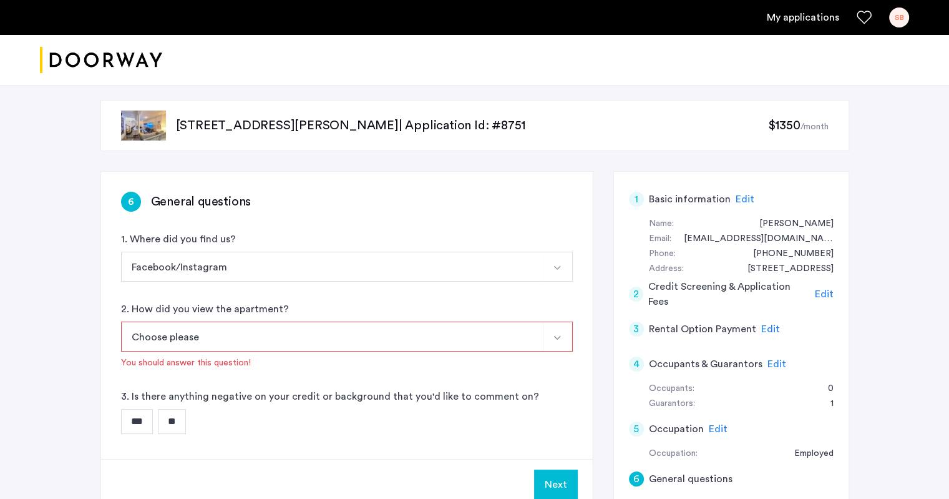
click at [258, 333] on button "Choose please" at bounding box center [332, 336] width 423 height 30
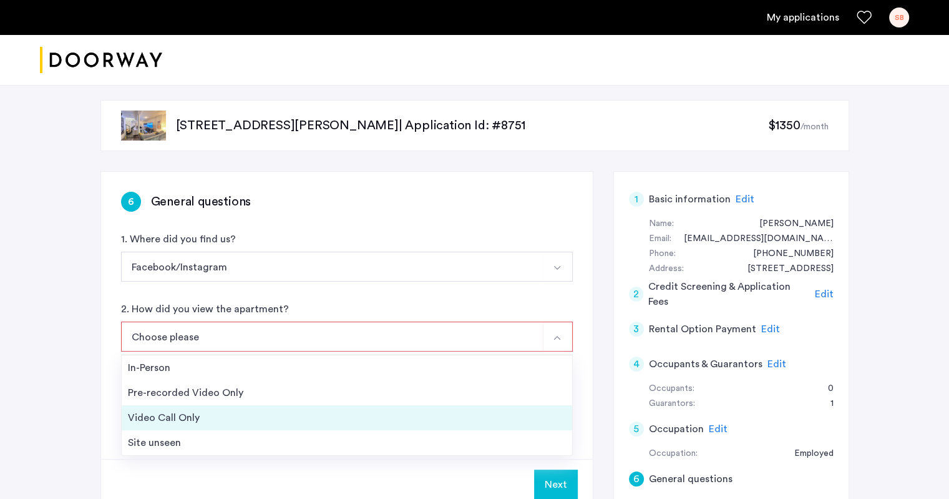
click at [242, 411] on div "Video Call Only" at bounding box center [347, 417] width 438 height 15
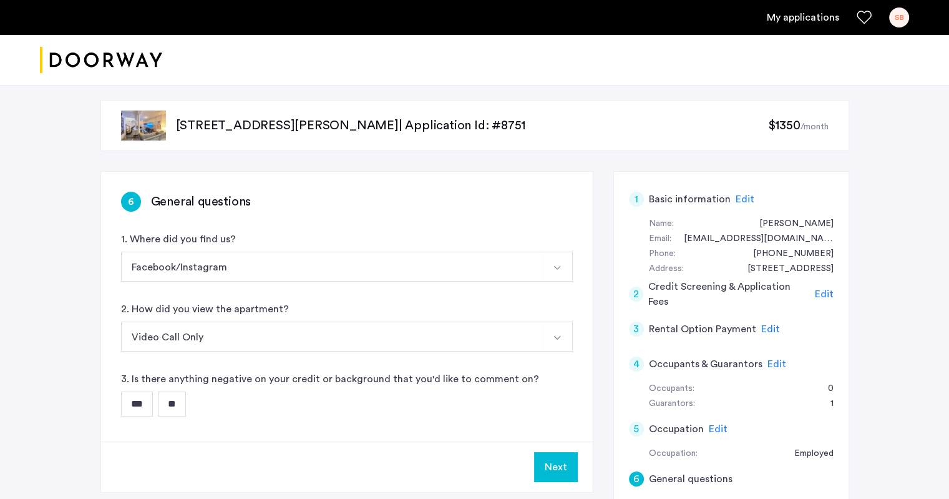
click at [235, 336] on button "Video Call Only" at bounding box center [332, 336] width 423 height 30
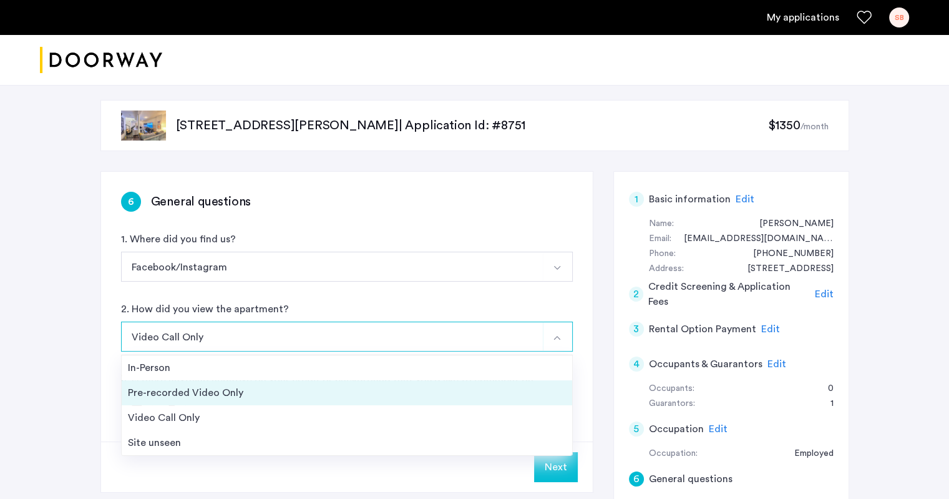
click at [231, 394] on div "Pre-recorded Video Only" at bounding box center [347, 392] width 438 height 15
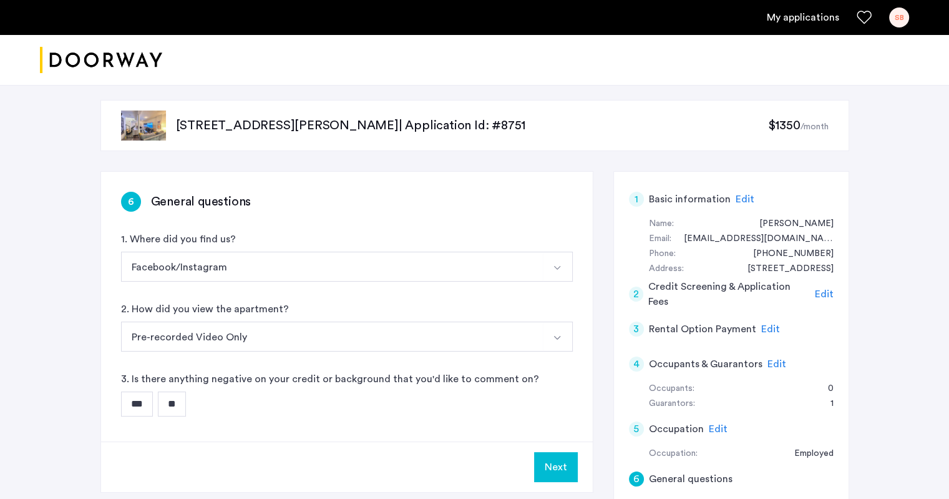
click at [178, 404] on input "**" at bounding box center [172, 403] width 28 height 25
click at [553, 464] on button "Next" at bounding box center [556, 467] width 44 height 30
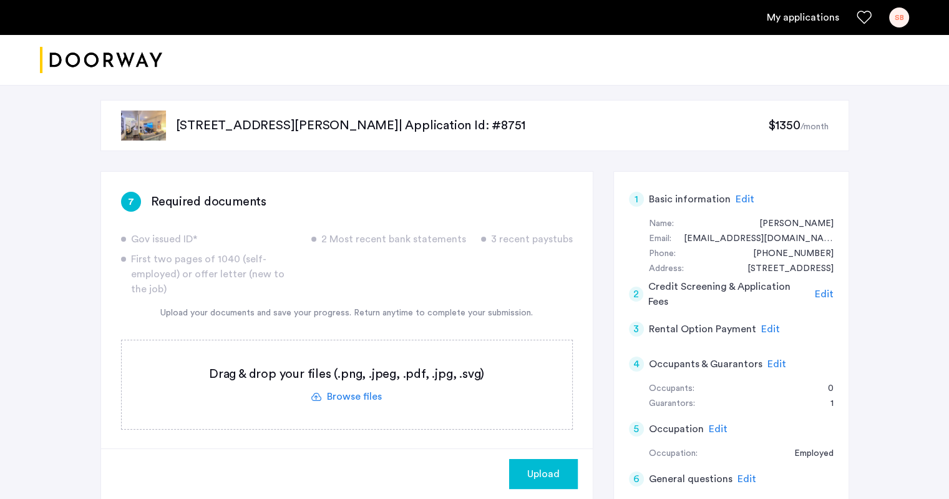
scroll to position [595, 0]
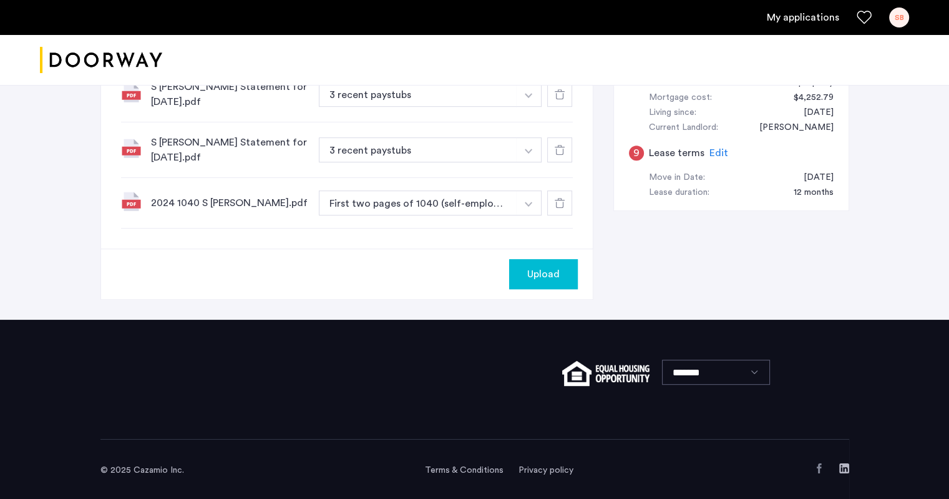
click at [537, 273] on span "Upload" at bounding box center [543, 274] width 32 height 15
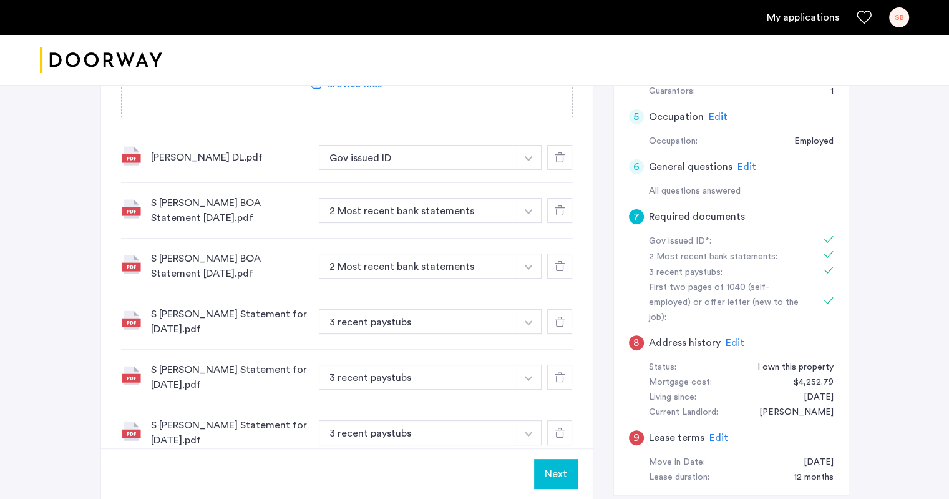
scroll to position [374, 0]
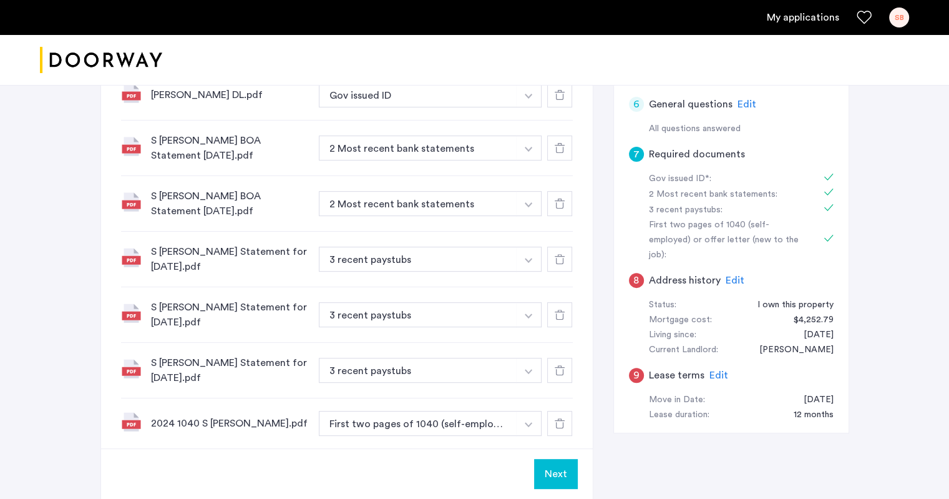
click at [731, 275] on span "Edit" at bounding box center [735, 280] width 19 height 10
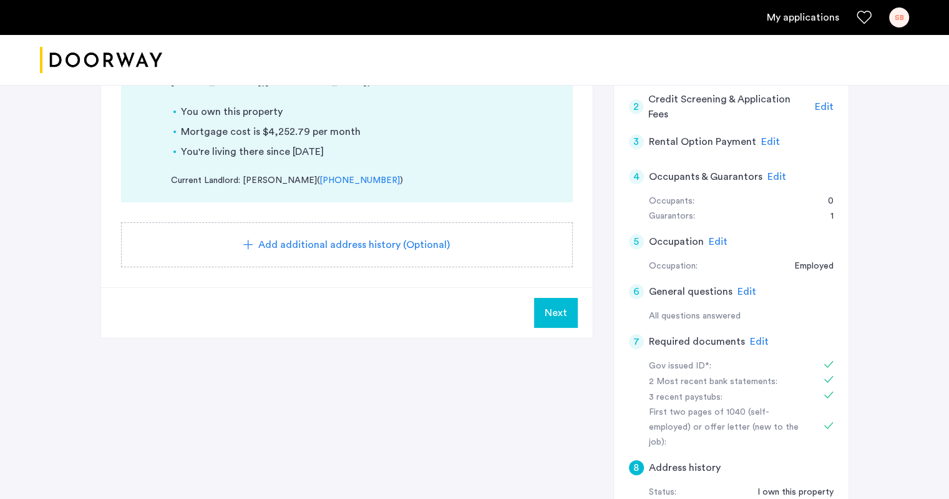
scroll to position [125, 0]
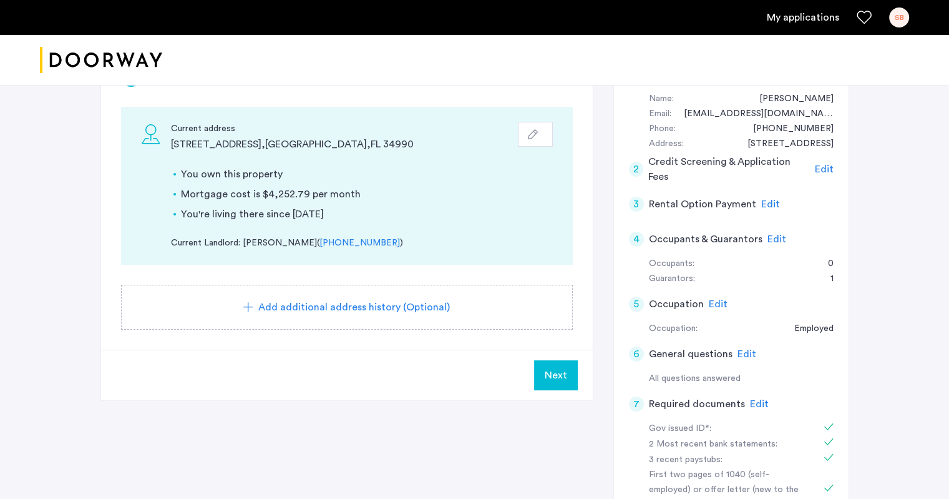
click at [360, 307] on span "Add additional address history (Optional)" at bounding box center [354, 307] width 192 height 15
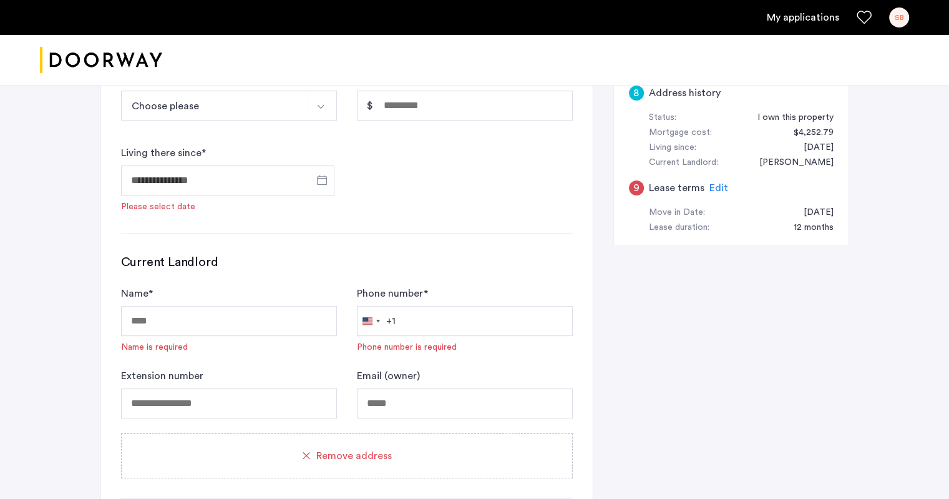
scroll to position [749, 0]
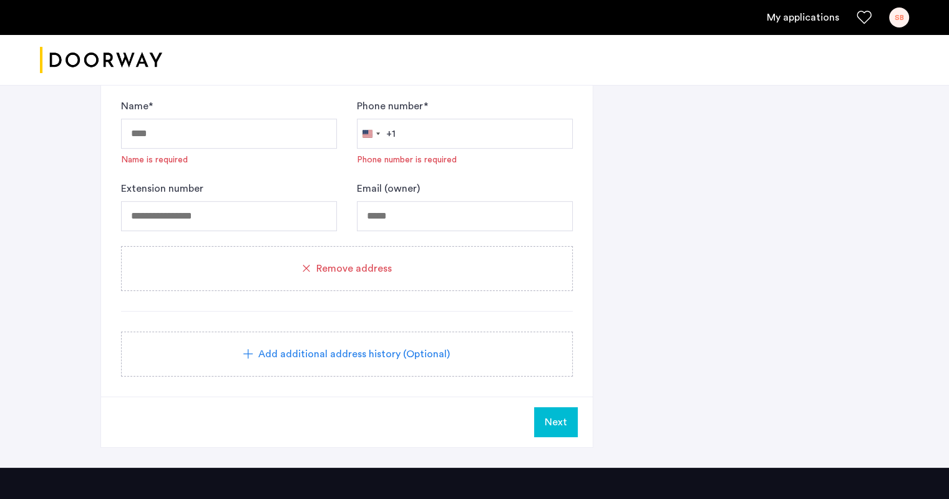
click at [324, 261] on span "Remove address" at bounding box center [354, 268] width 76 height 15
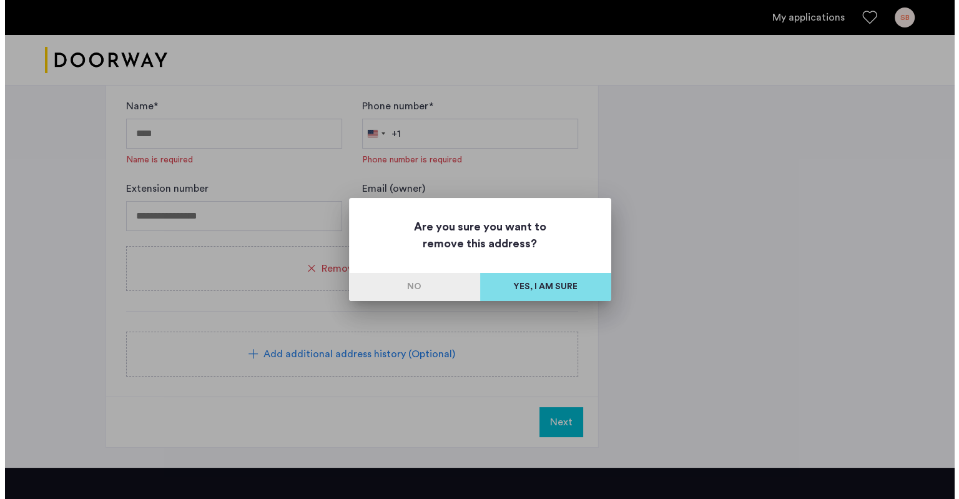
scroll to position [0, 0]
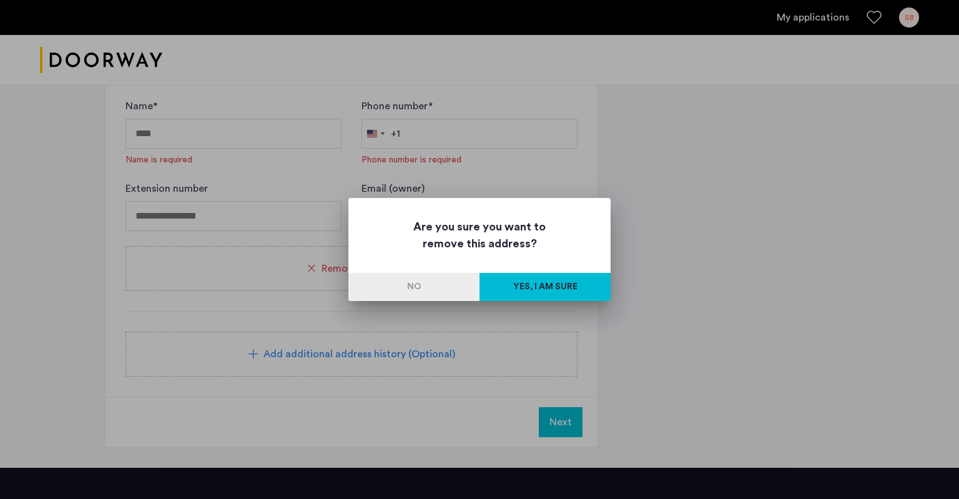
click at [539, 288] on button "Yes, I am sure" at bounding box center [544, 287] width 131 height 28
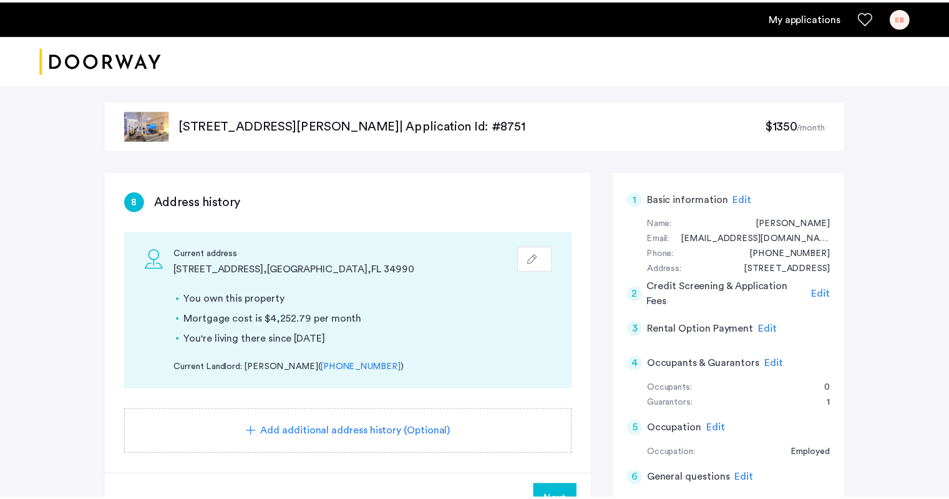
scroll to position [79, 0]
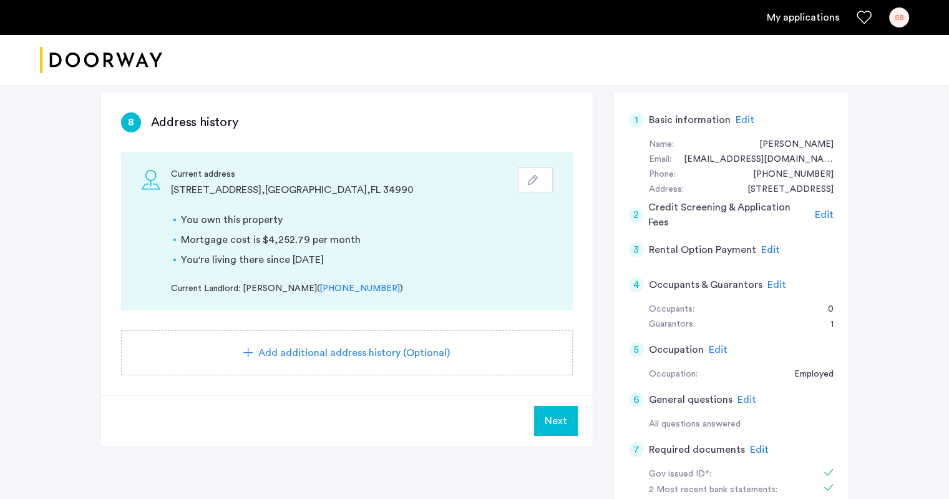
click at [556, 418] on span "Next" at bounding box center [556, 420] width 22 height 15
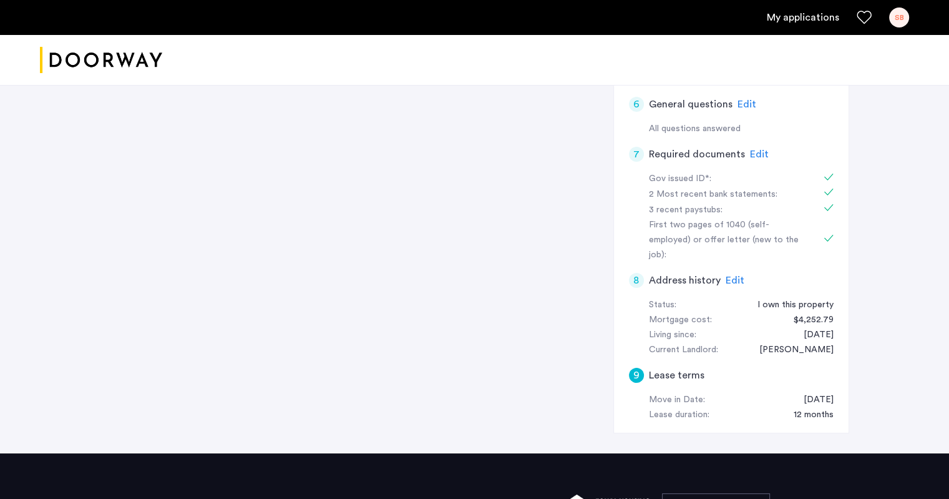
scroll to position [0, 0]
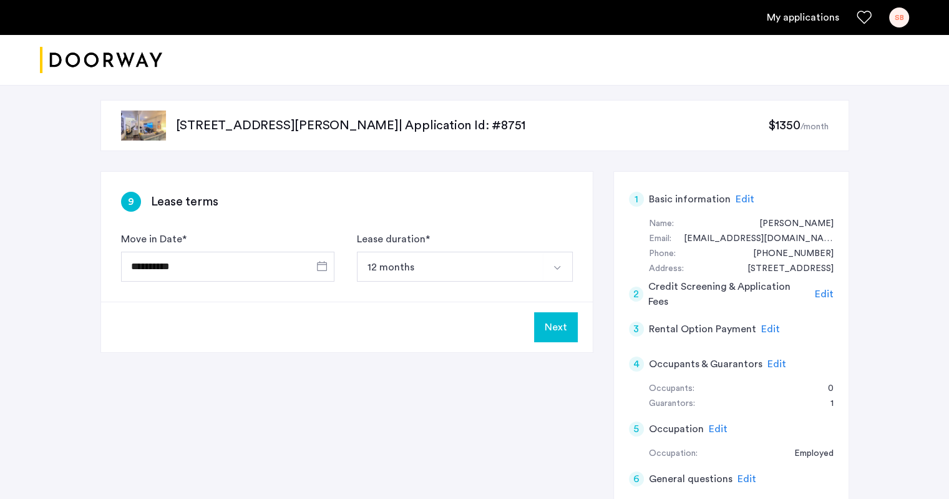
click at [550, 326] on button "Next" at bounding box center [556, 327] width 44 height 30
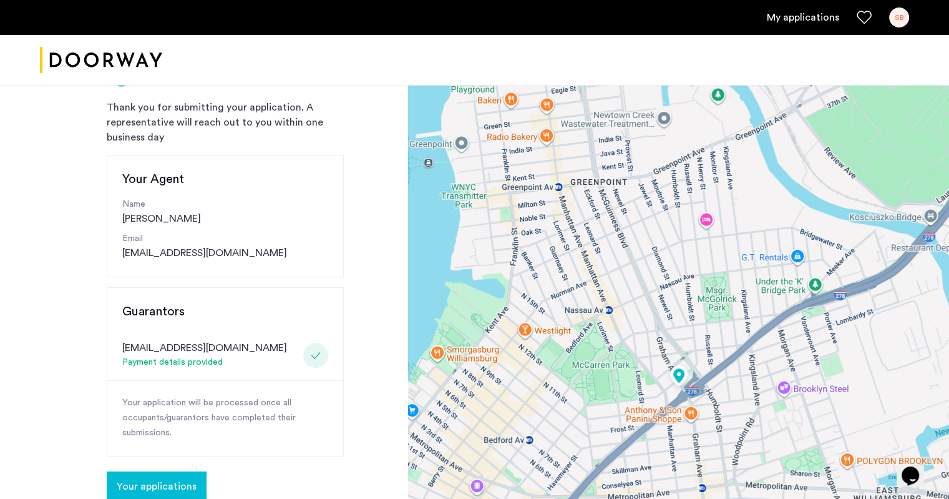
scroll to position [250, 0]
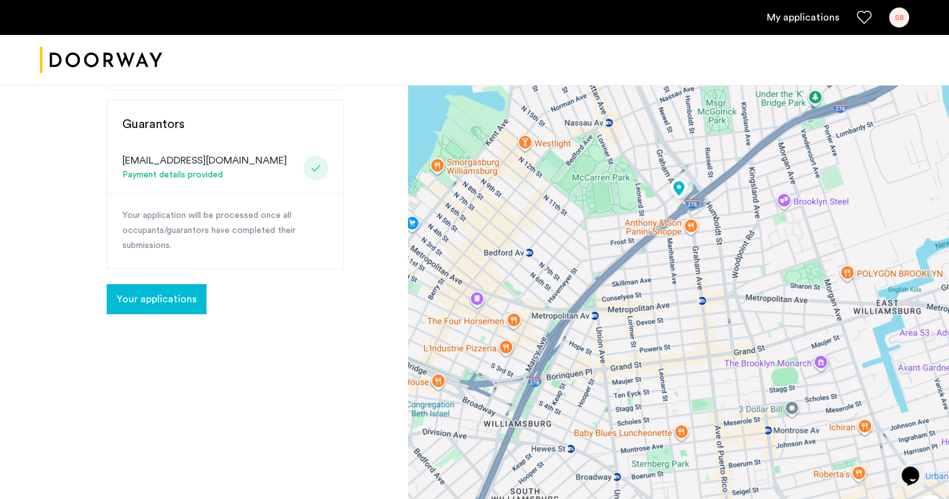
click at [172, 300] on span "Your applications" at bounding box center [157, 298] width 80 height 15
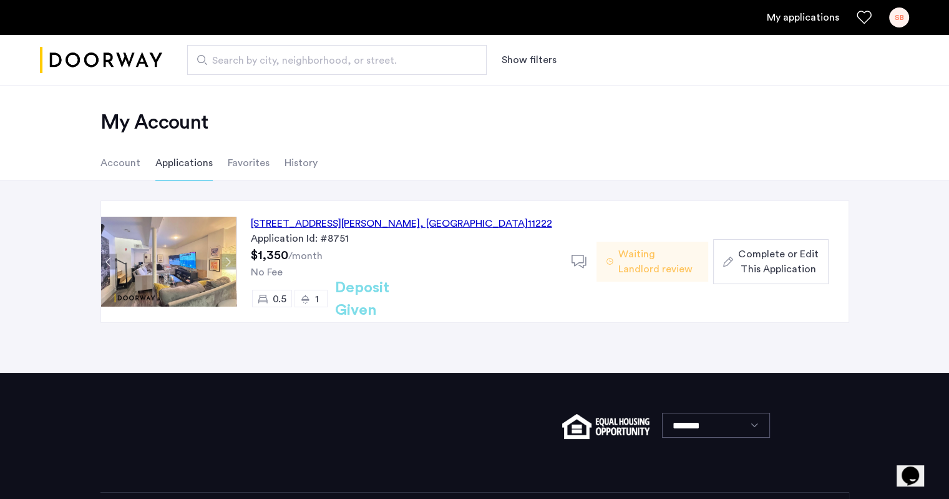
click at [395, 224] on div "445 Meeker Avenue, Unit 2LBL, Brooklyn , NY 11222" at bounding box center [401, 223] width 301 height 15
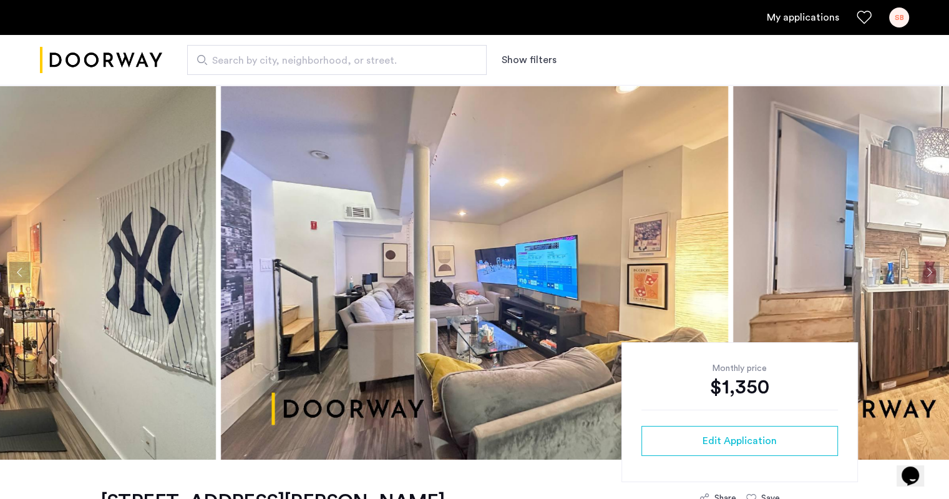
click at [929, 272] on button "Next apartment" at bounding box center [929, 272] width 21 height 21
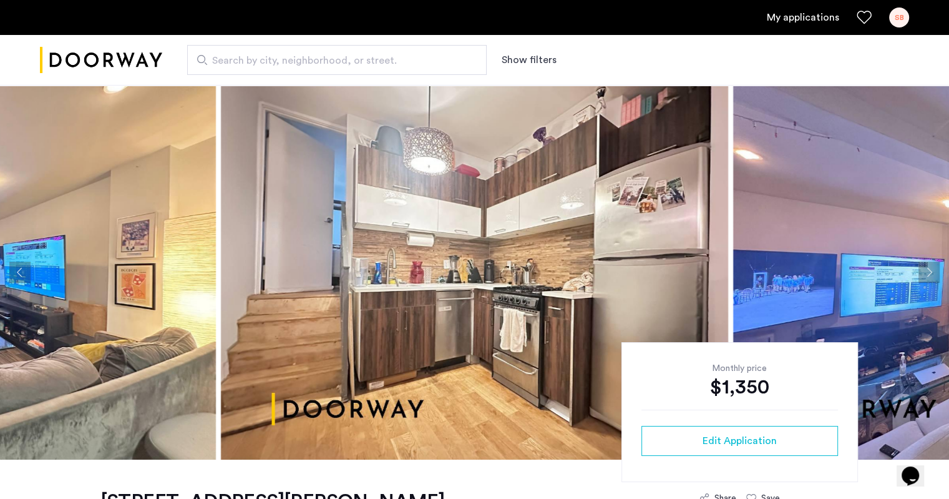
click at [929, 272] on button "Next apartment" at bounding box center [929, 272] width 21 height 21
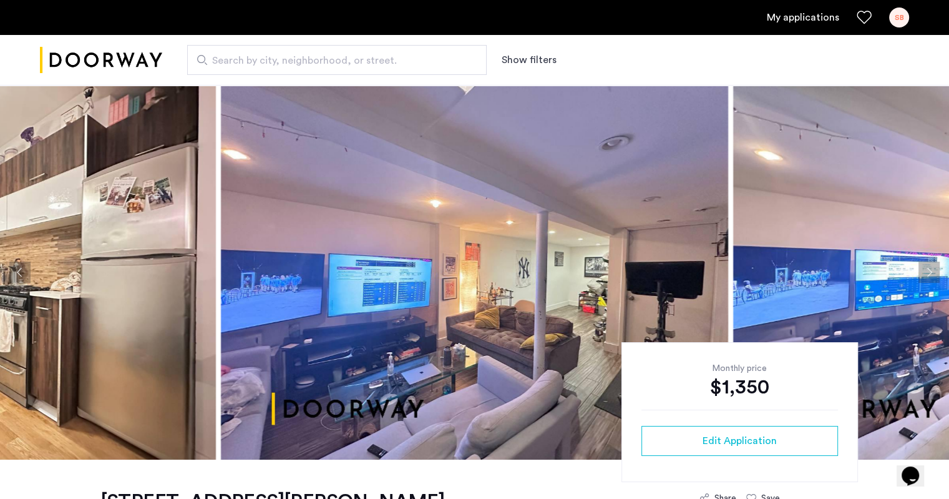
click at [929, 272] on button "Next apartment" at bounding box center [929, 272] width 21 height 21
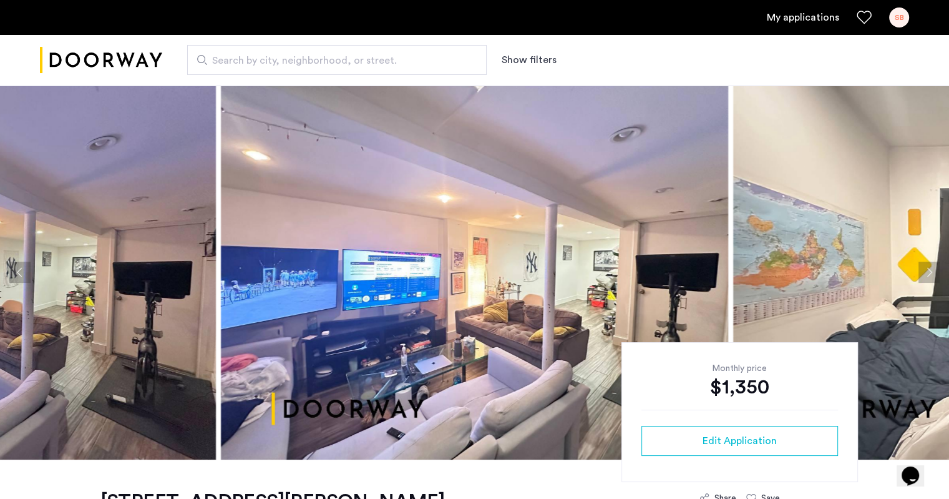
click at [929, 272] on button "Next apartment" at bounding box center [929, 272] width 21 height 21
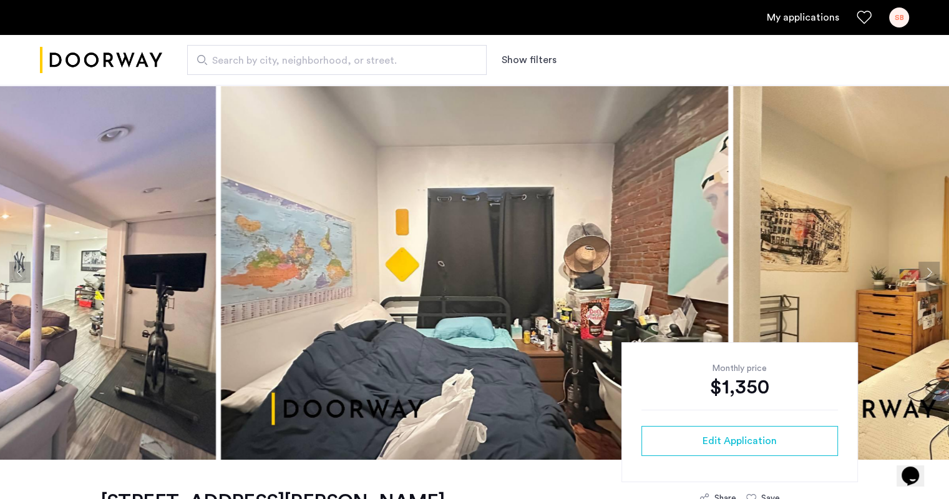
click at [929, 272] on button "Next apartment" at bounding box center [929, 272] width 21 height 21
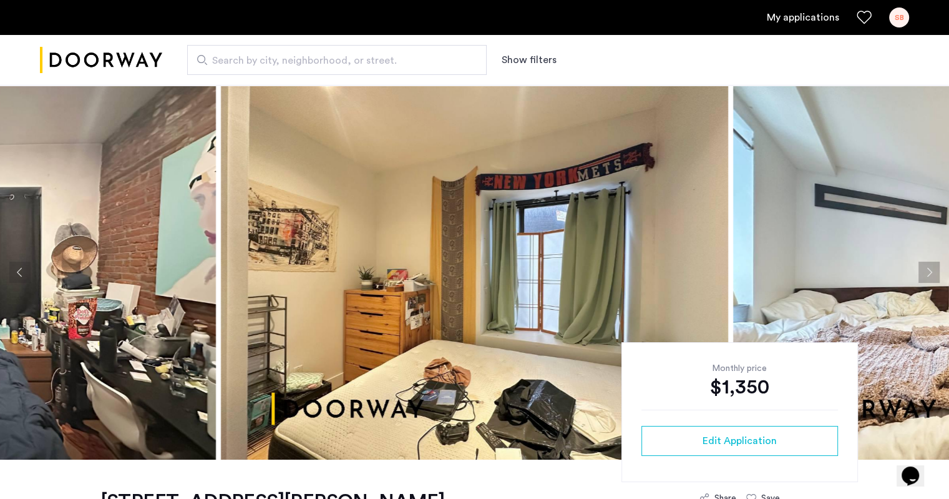
click at [929, 272] on button "Next apartment" at bounding box center [929, 272] width 21 height 21
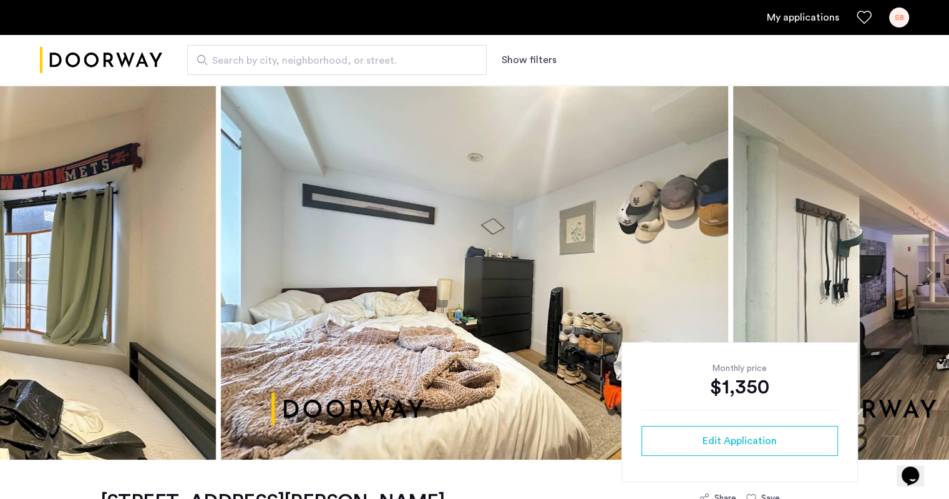
click at [929, 272] on button "Next apartment" at bounding box center [929, 272] width 21 height 21
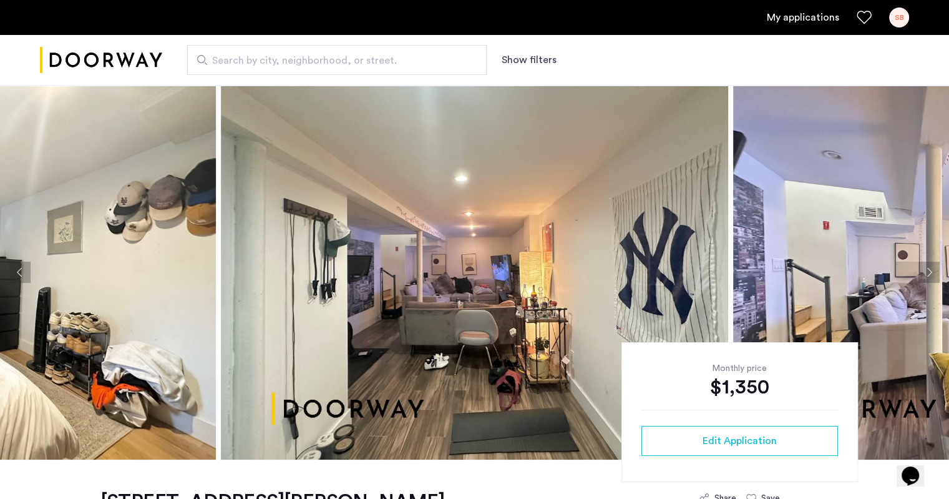
click at [929, 272] on button "Next apartment" at bounding box center [929, 272] width 21 height 21
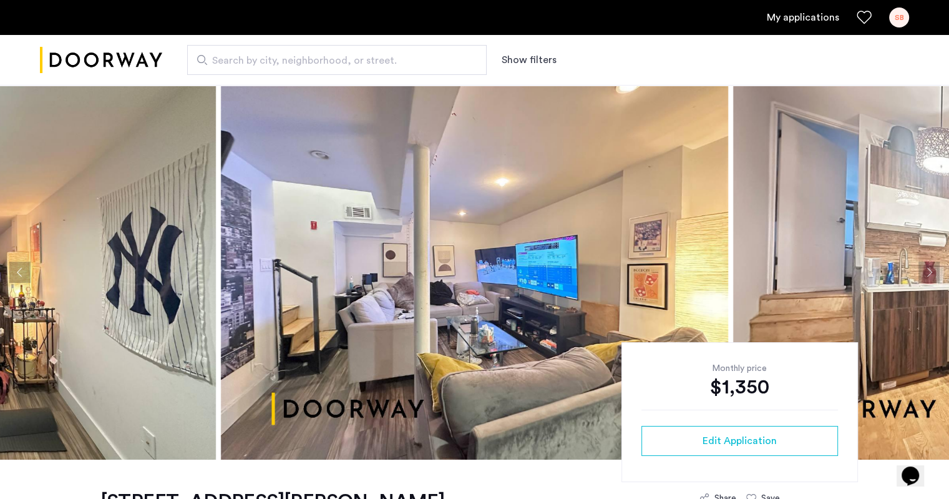
click at [929, 272] on button "Next apartment" at bounding box center [929, 272] width 21 height 21
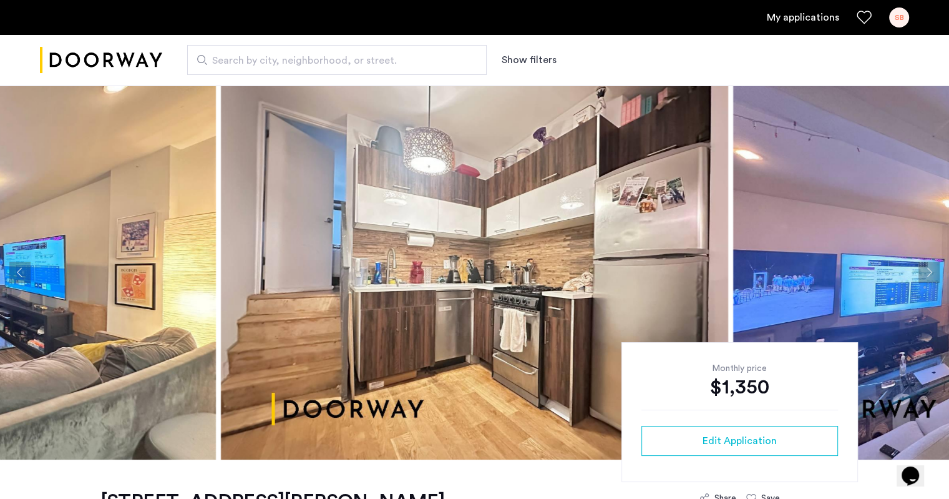
click at [929, 272] on button "Next apartment" at bounding box center [929, 272] width 21 height 21
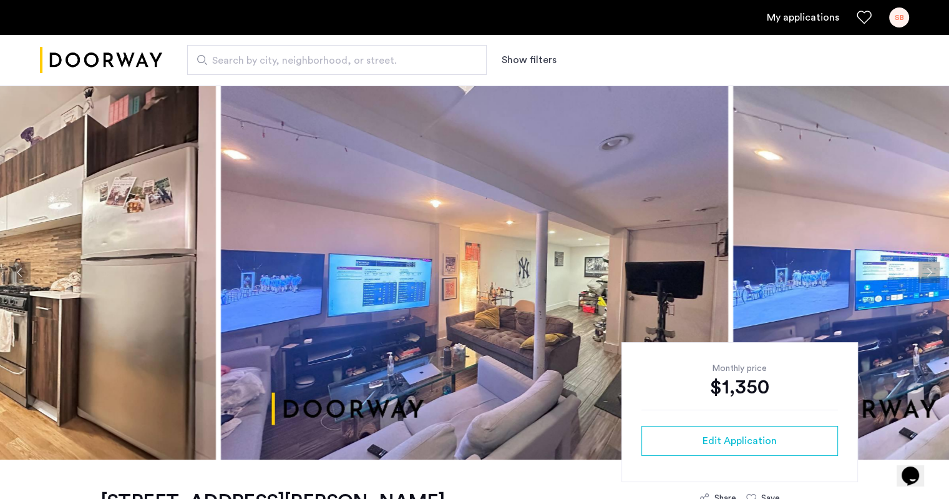
click at [929, 272] on button "Next apartment" at bounding box center [929, 272] width 21 height 21
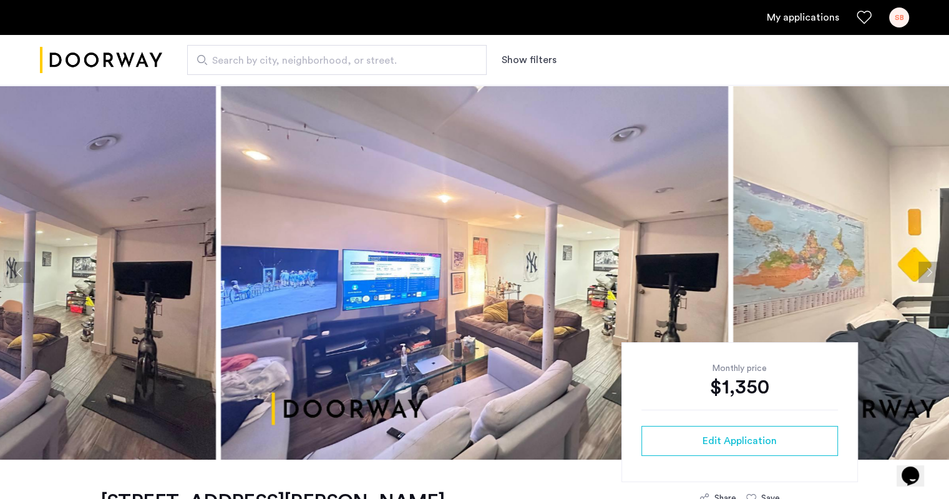
click at [929, 272] on button "Next apartment" at bounding box center [929, 272] width 21 height 21
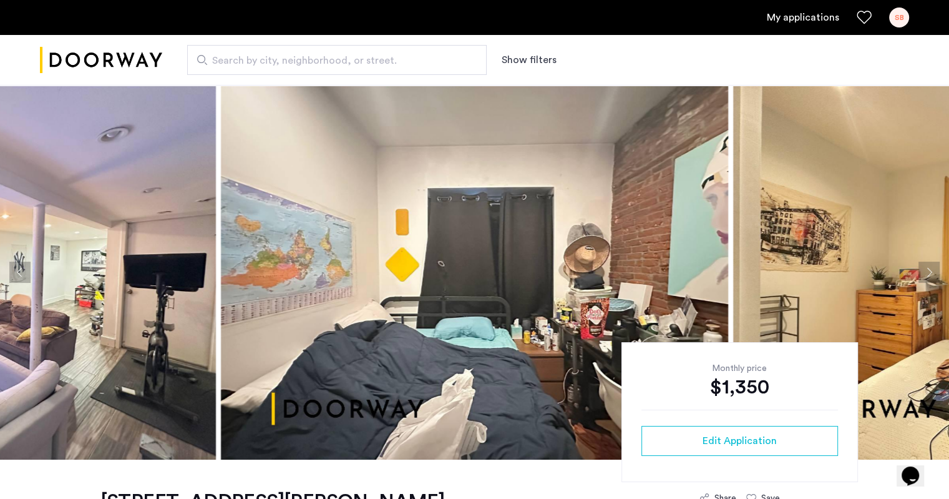
click at [929, 272] on button "Next apartment" at bounding box center [929, 272] width 21 height 21
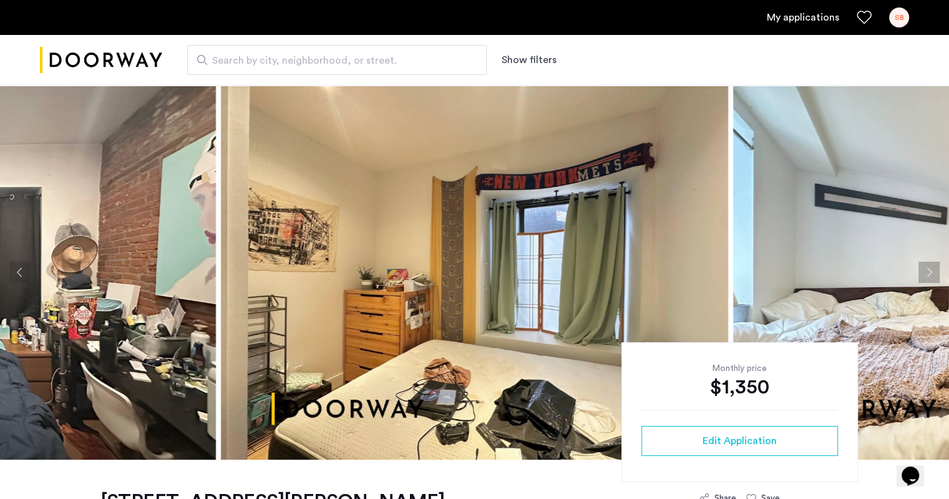
click at [929, 272] on button "Next apartment" at bounding box center [929, 272] width 21 height 21
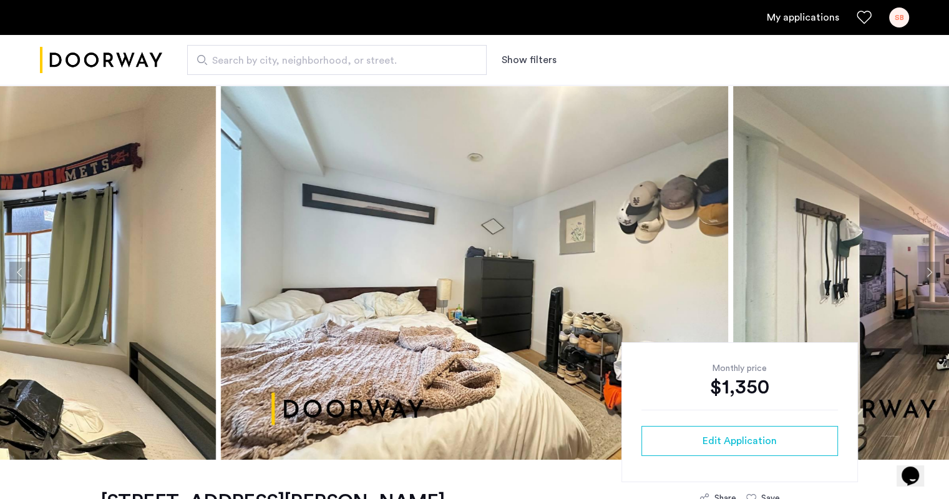
click at [929, 272] on button "Next apartment" at bounding box center [929, 272] width 21 height 21
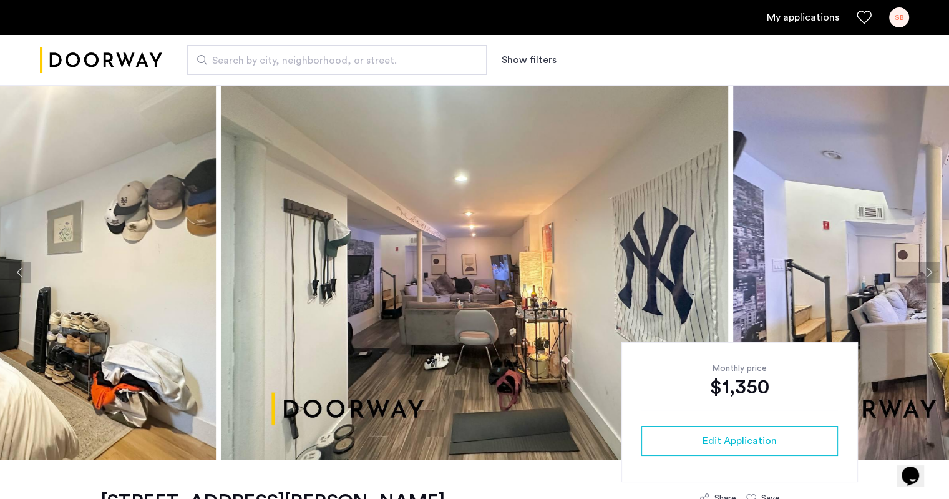
click at [120, 62] on img "Cazamio logo" at bounding box center [101, 60] width 122 height 47
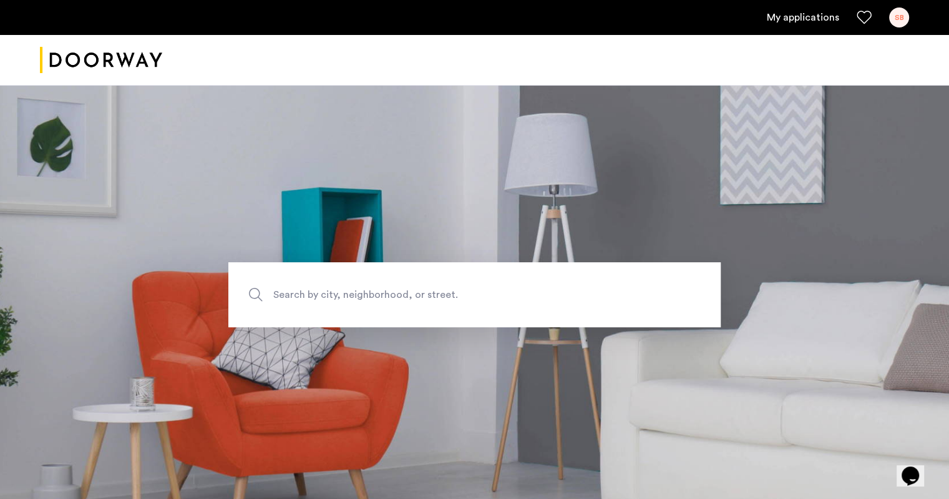
drag, startPoint x: 432, startPoint y: 63, endPoint x: 492, endPoint y: 62, distance: 59.9
click at [492, 62] on div at bounding box center [474, 60] width 949 height 51
click at [125, 67] on img "Cazamio logo" at bounding box center [101, 60] width 122 height 47
